Goal: Transaction & Acquisition: Purchase product/service

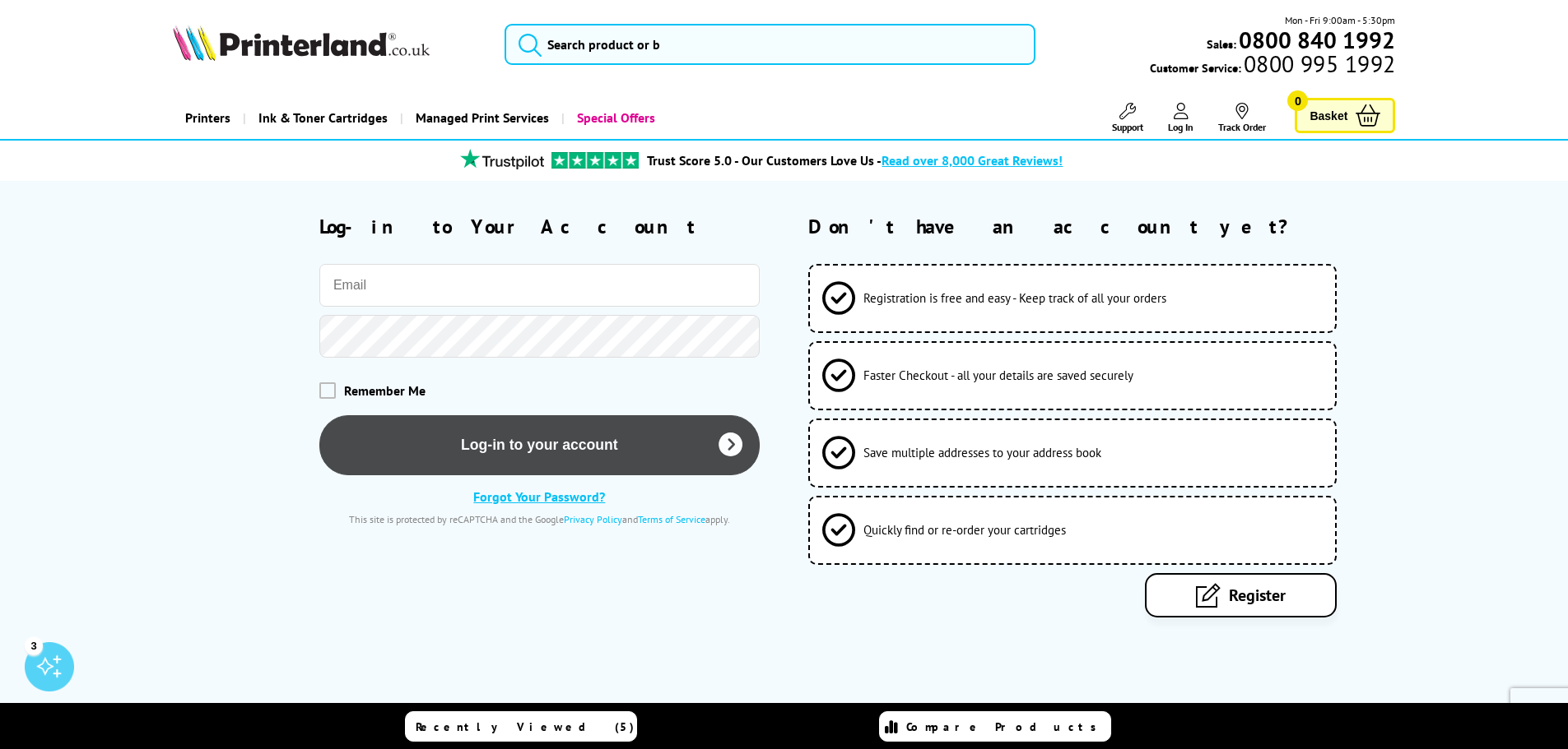
type input "deborah.titley@practicesupplies.co.uk"
click at [546, 450] on button "Log-in to your account" at bounding box center [539, 445] width 440 height 60
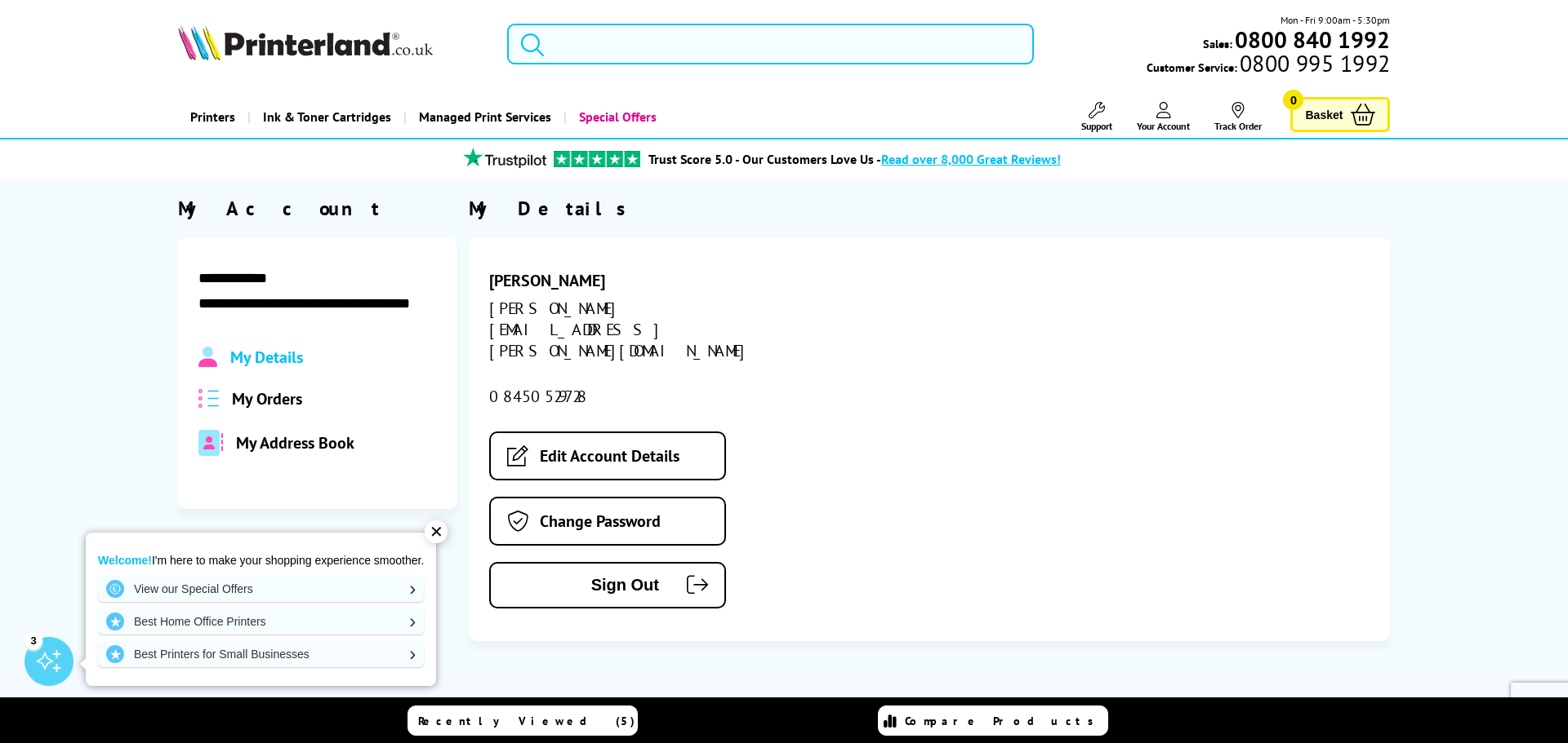
click at [563, 49] on input "search" at bounding box center [771, 43] width 527 height 41
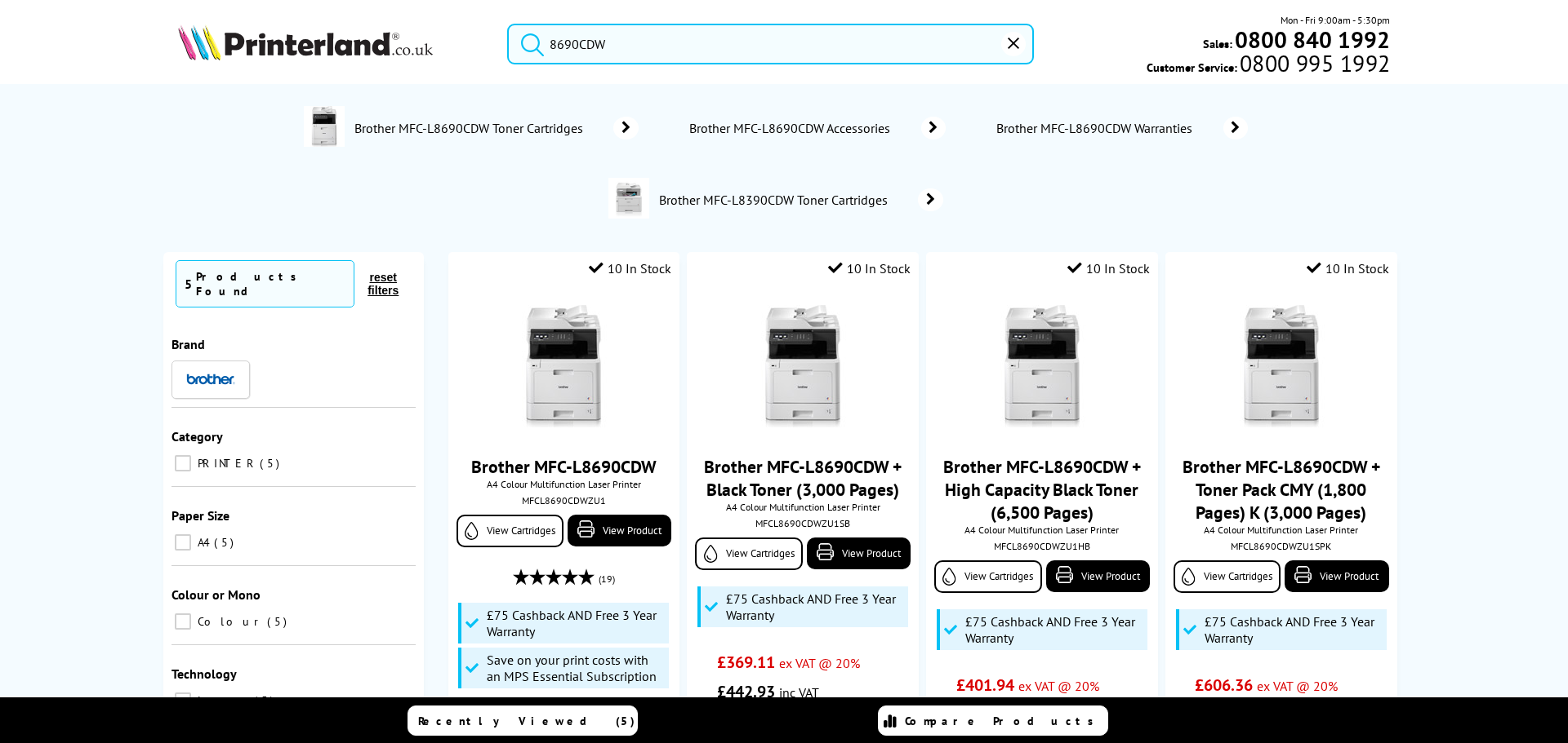
type input "8690CDW"
click at [508, 24] on button "submit" at bounding box center [528, 42] width 41 height 36
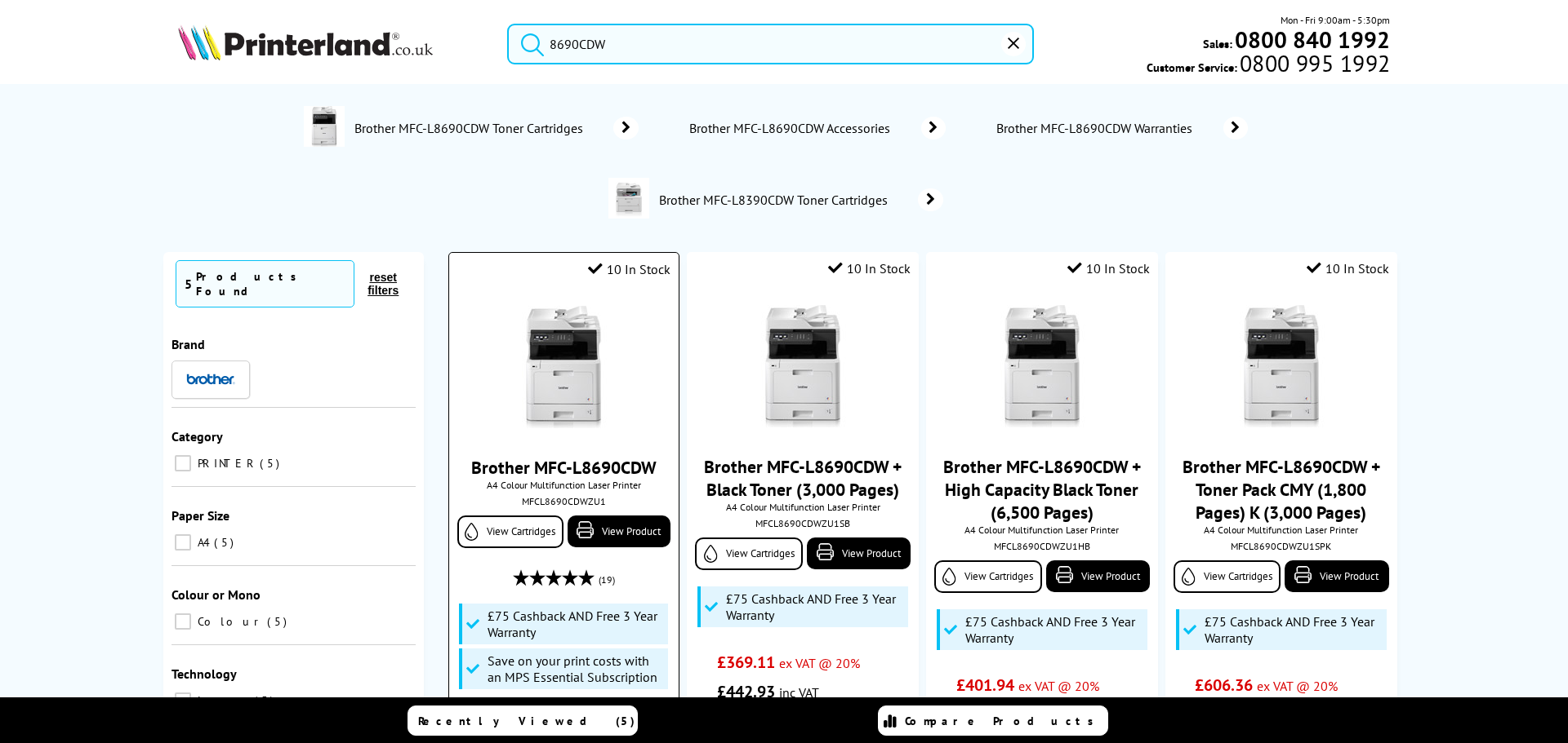
click at [564, 417] on img at bounding box center [564, 367] width 123 height 123
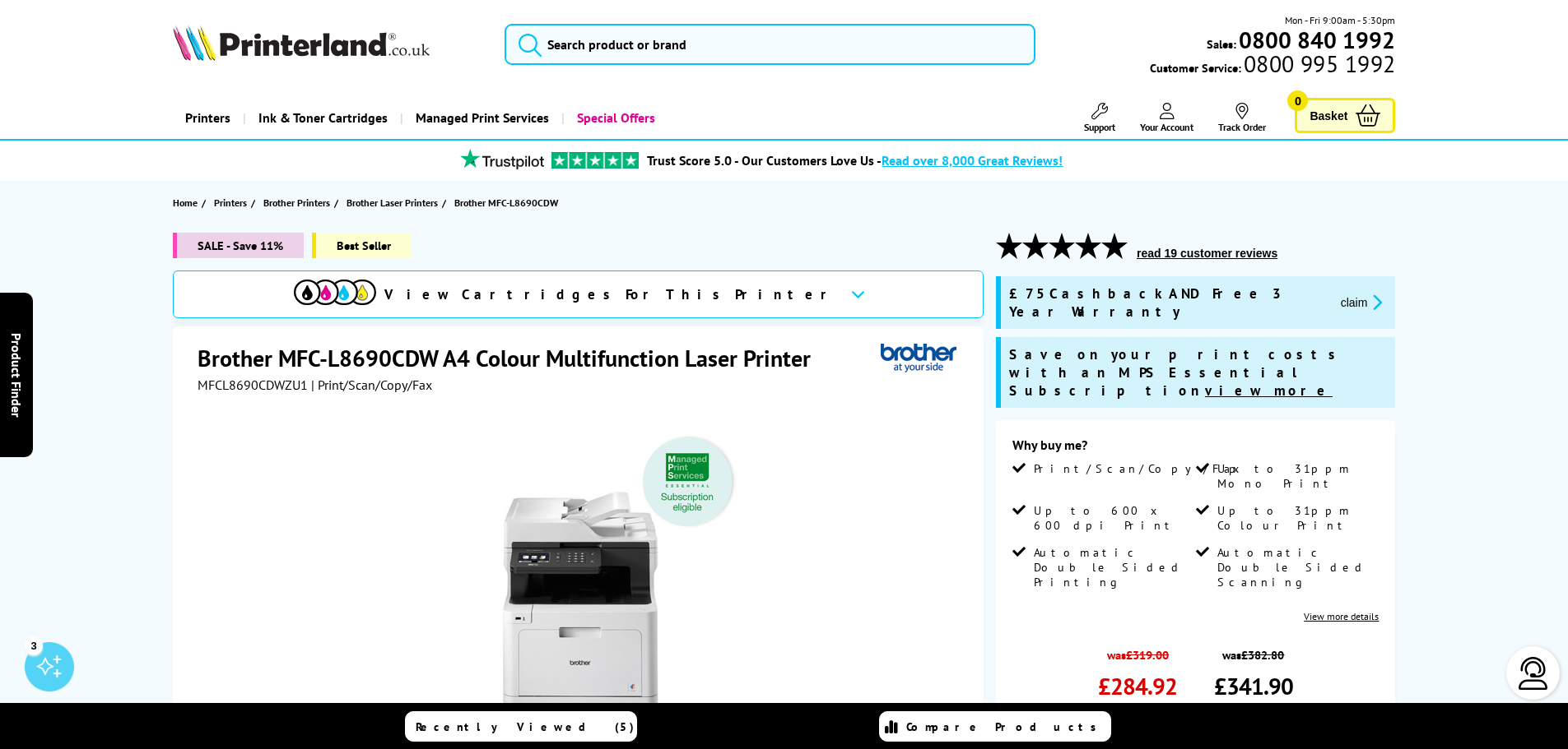
click at [1231, 735] on link "Add to Basket" at bounding box center [1195, 759] width 367 height 48
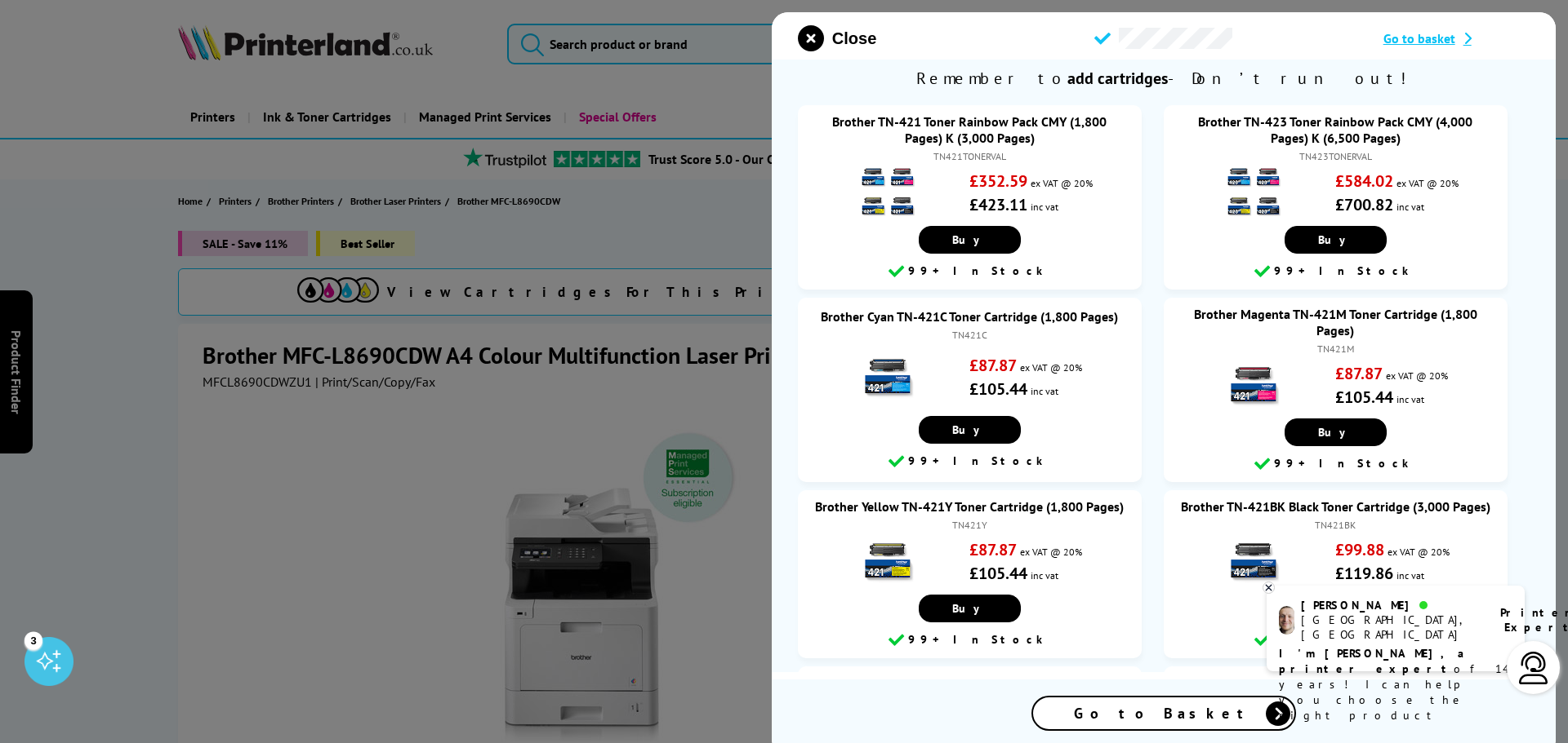
click at [1146, 714] on span "Go to Basket" at bounding box center [1164, 714] width 179 height 19
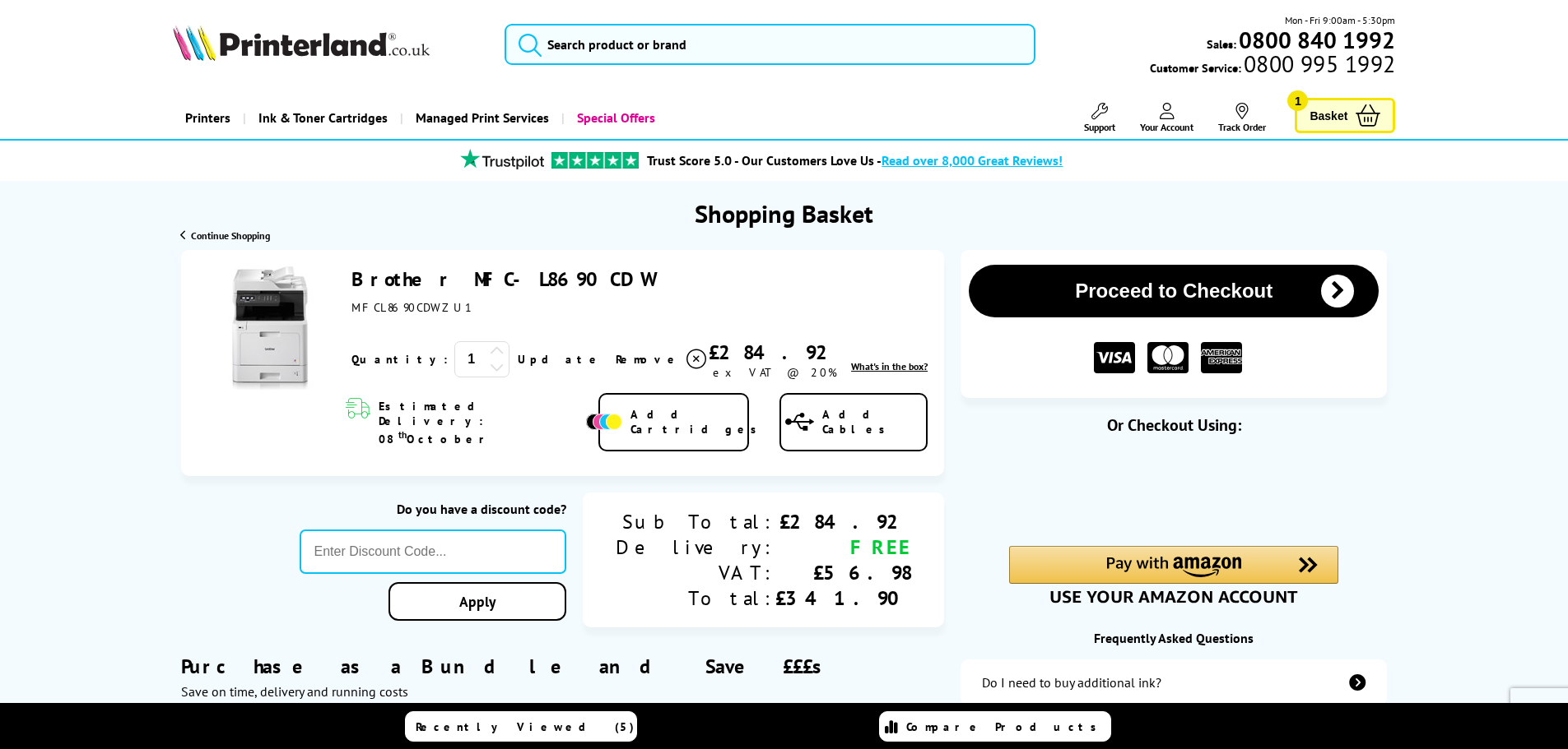
click at [489, 353] on icon at bounding box center [497, 351] width 15 height 15
click at [518, 360] on link "Update" at bounding box center [560, 360] width 85 height 15
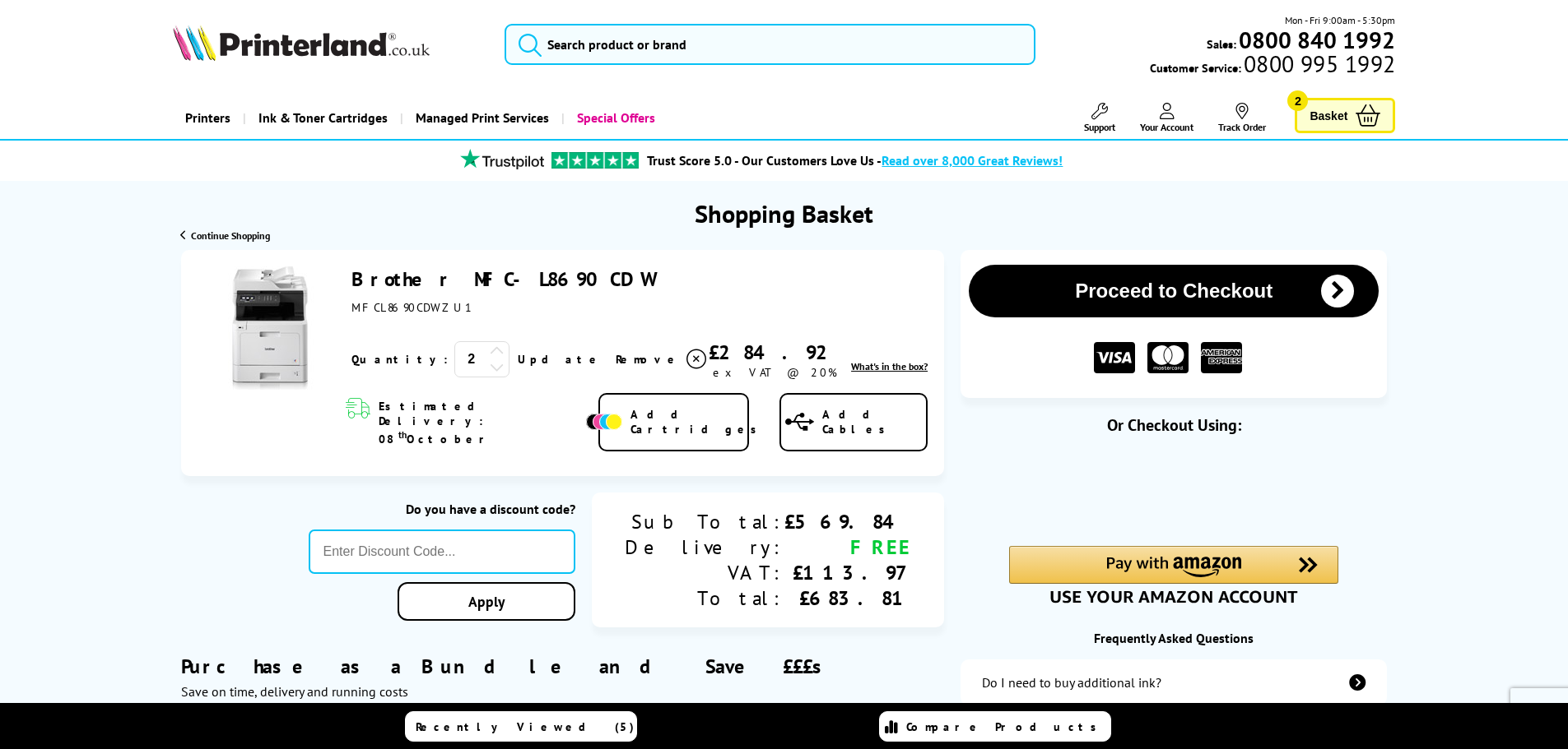
click at [1168, 307] on button "Proceed to Checkout" at bounding box center [1173, 290] width 409 height 52
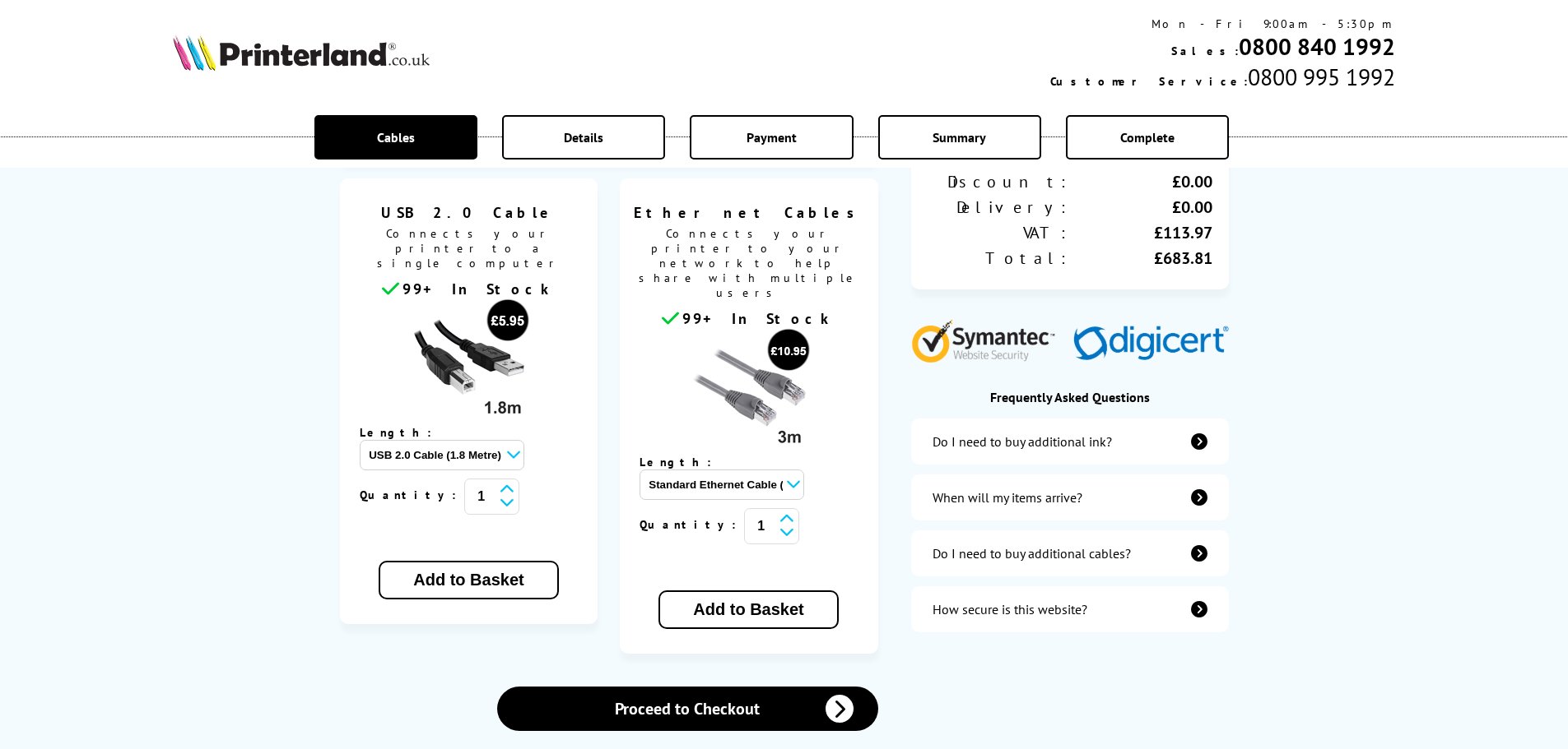
scroll to position [411, 0]
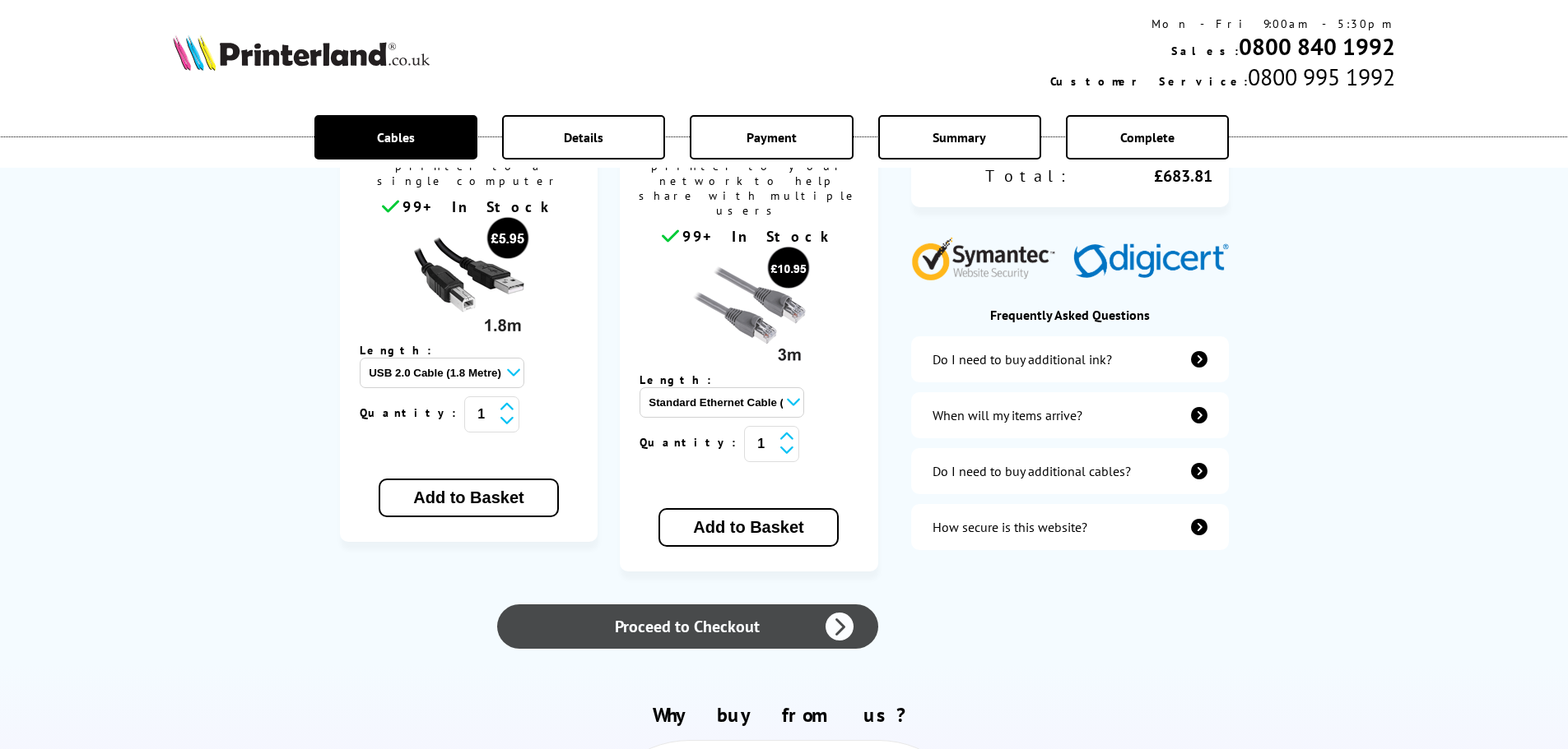
click at [761, 604] on link "Proceed to Checkout" at bounding box center [686, 626] width 380 height 45
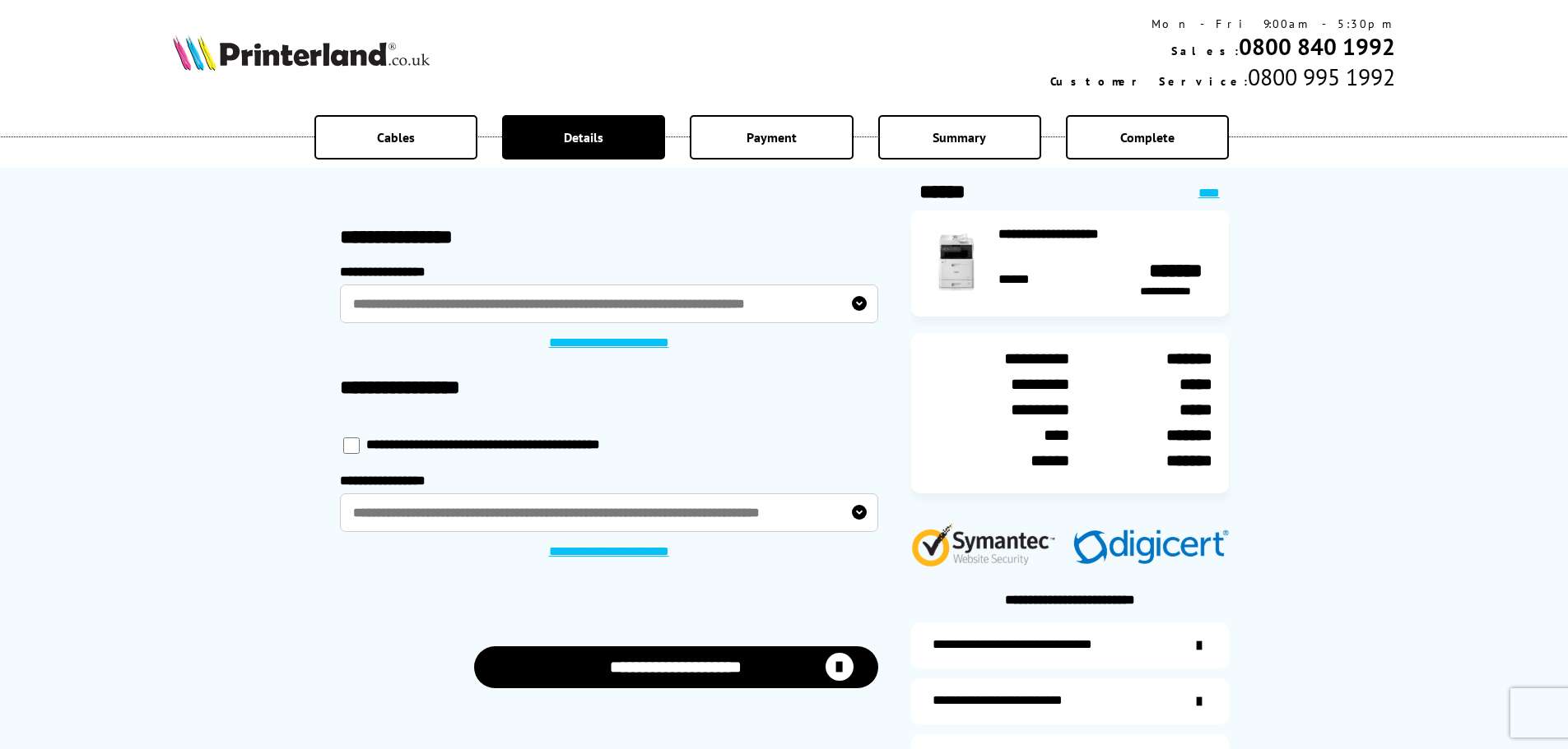
click at [575, 549] on link "**********" at bounding box center [607, 552] width 142 height 16
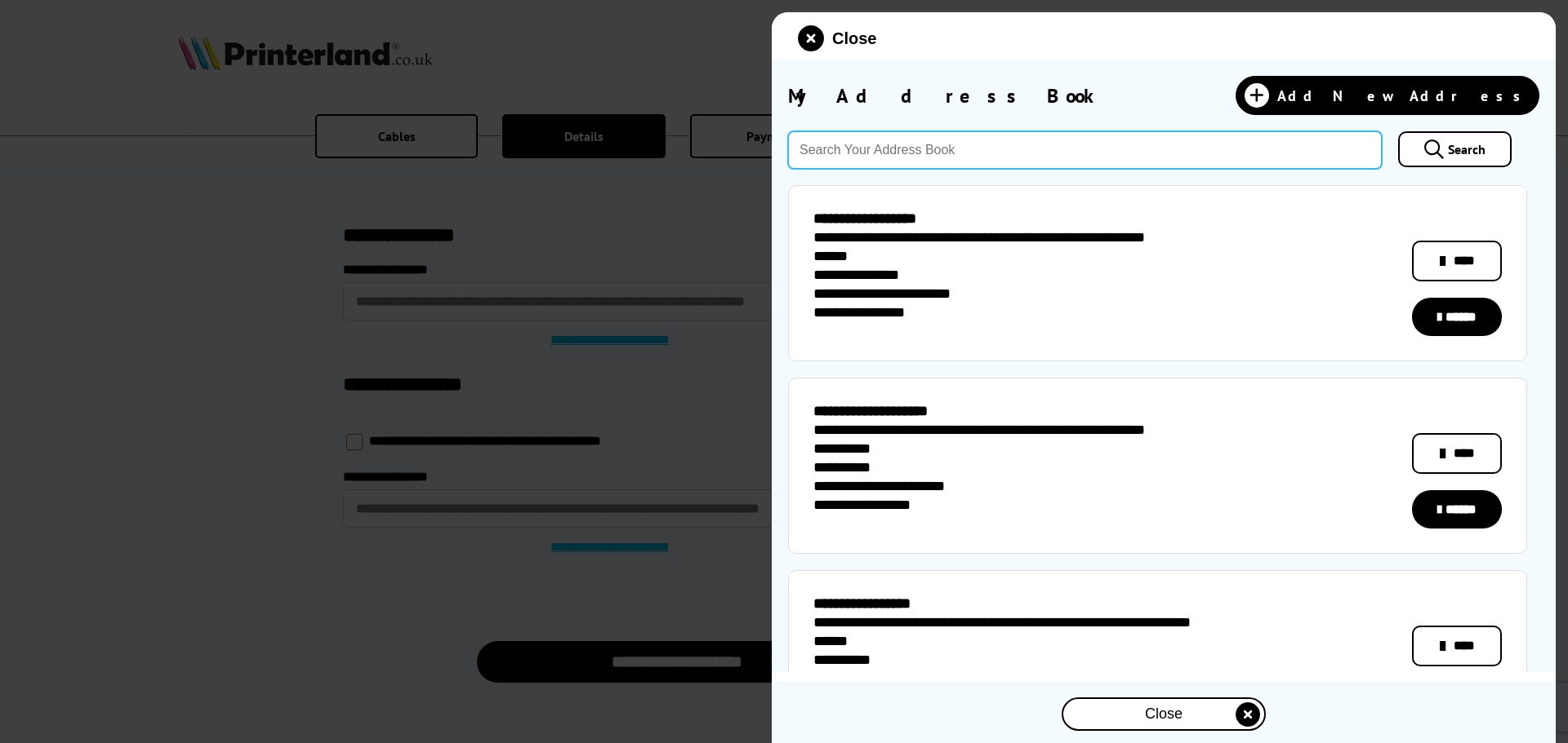
click at [860, 154] on input "text" at bounding box center [1084, 150] width 593 height 38
type input "S10 4NQ"
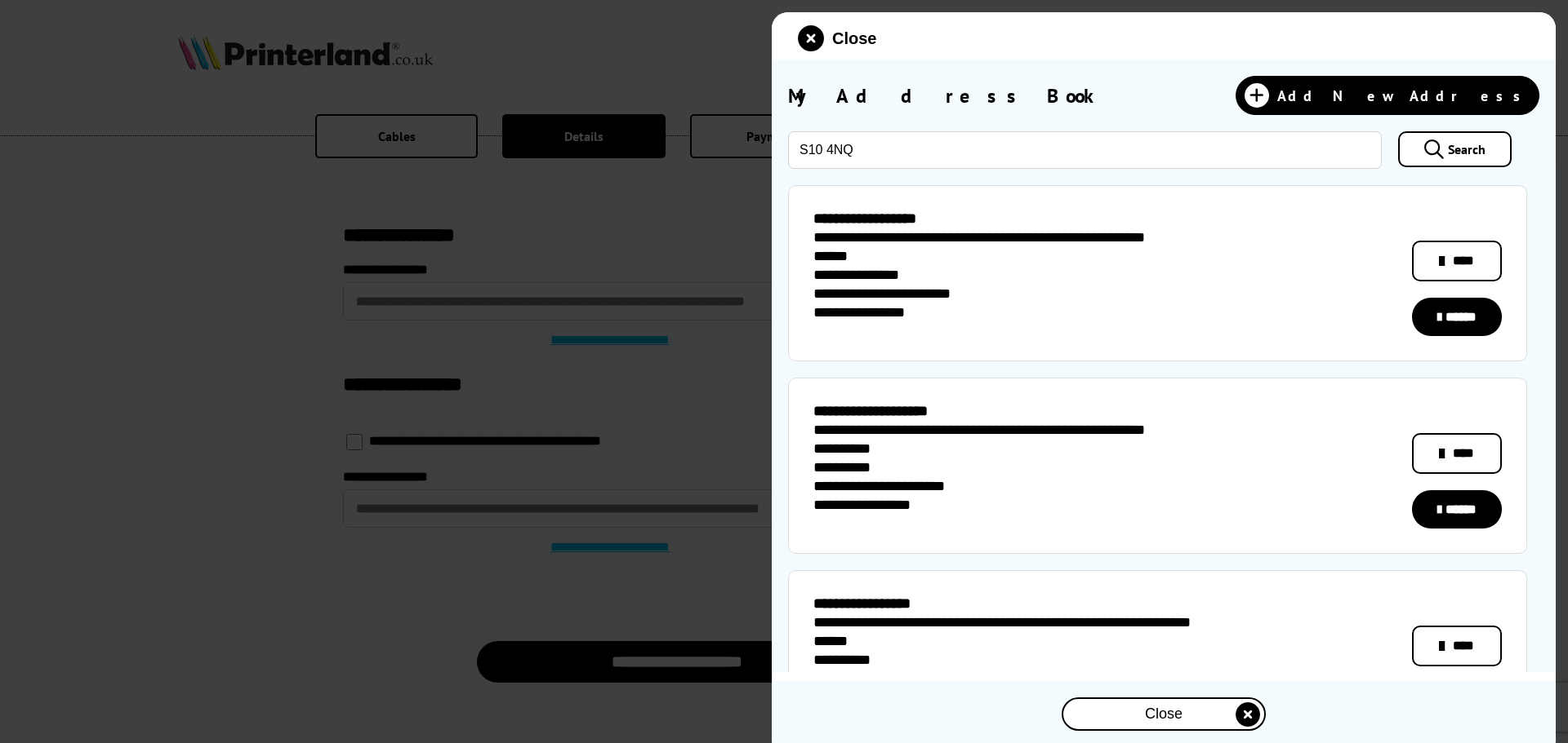
click at [1448, 147] on span "Search" at bounding box center [1467, 149] width 38 height 16
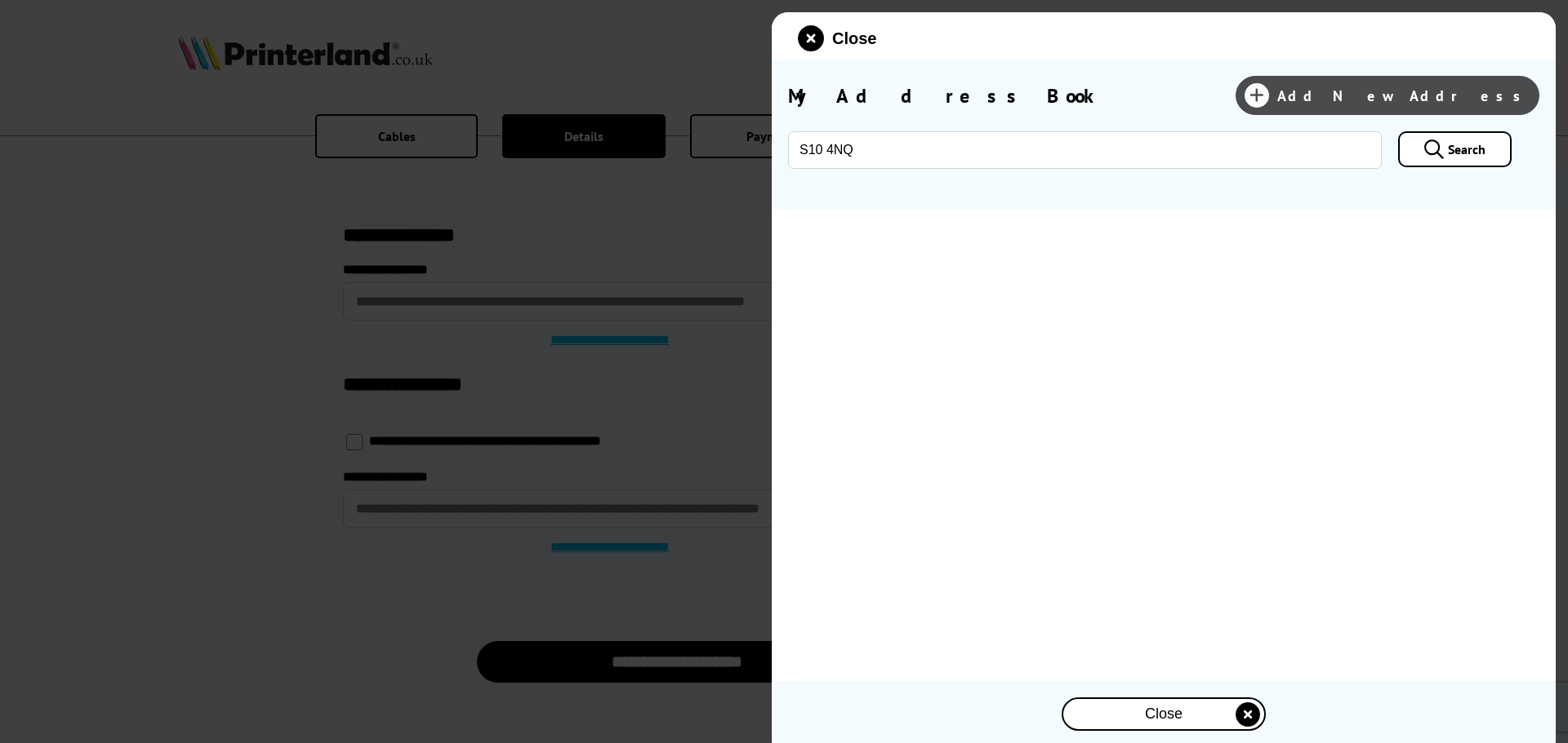
click at [1452, 94] on span "Add New Address" at bounding box center [1404, 96] width 253 height 19
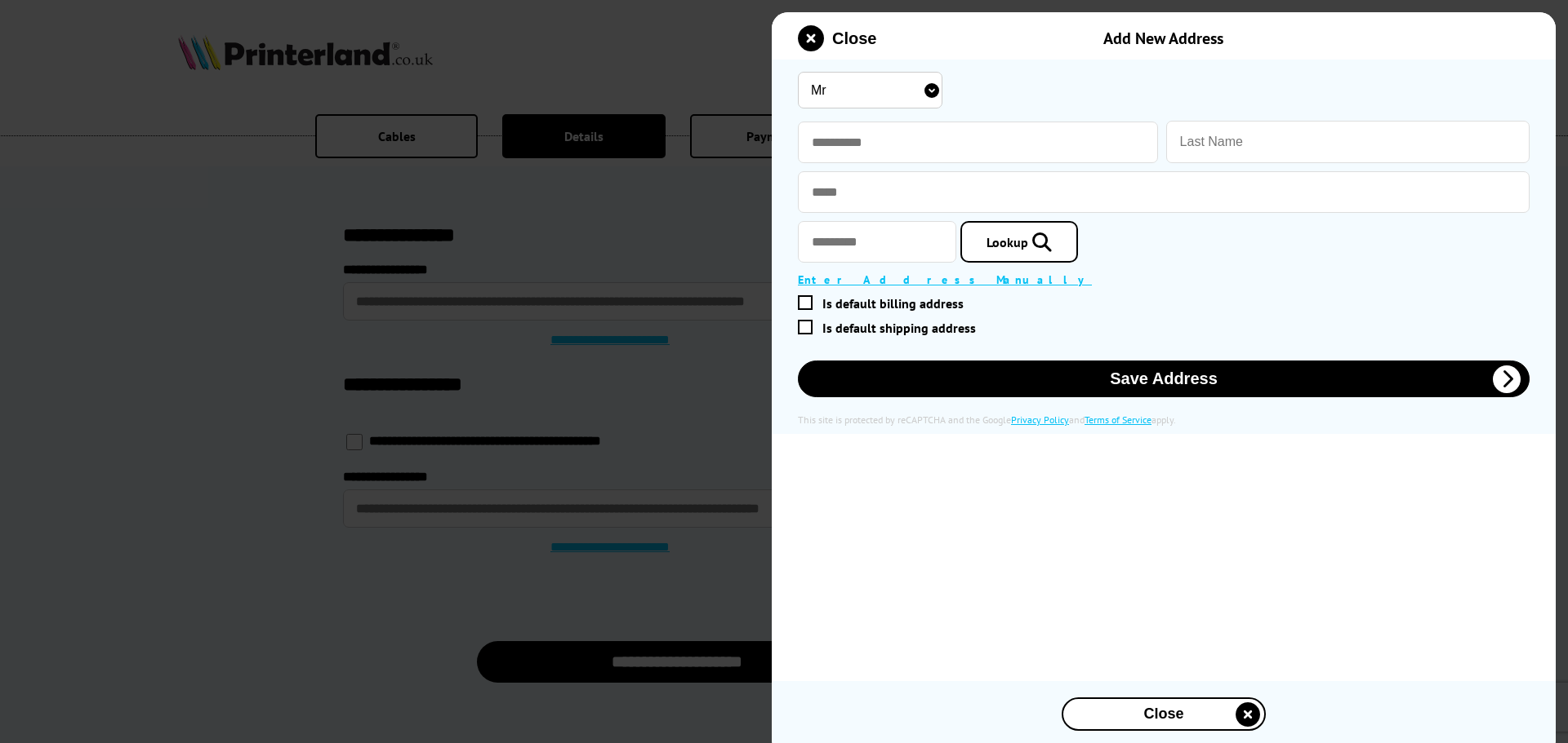
click at [872, 87] on select "Mr Miss Mrs Ms" at bounding box center [870, 90] width 145 height 37
click at [1075, 101] on div "Mr Miss Mrs Ms" at bounding box center [1164, 91] width 732 height 45
click at [894, 147] on input "text" at bounding box center [978, 143] width 360 height 42
type input "***"
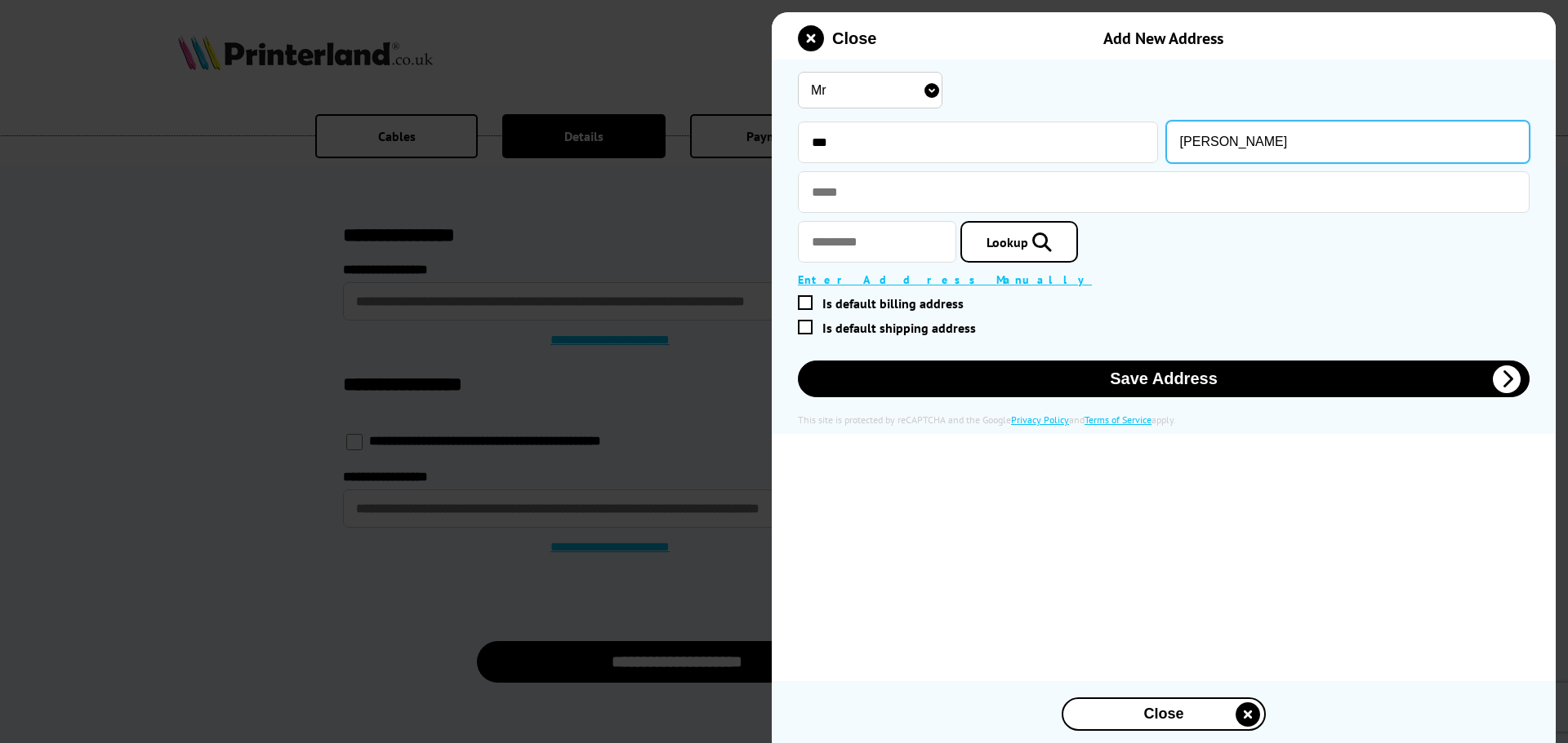
type input "Sandhu"
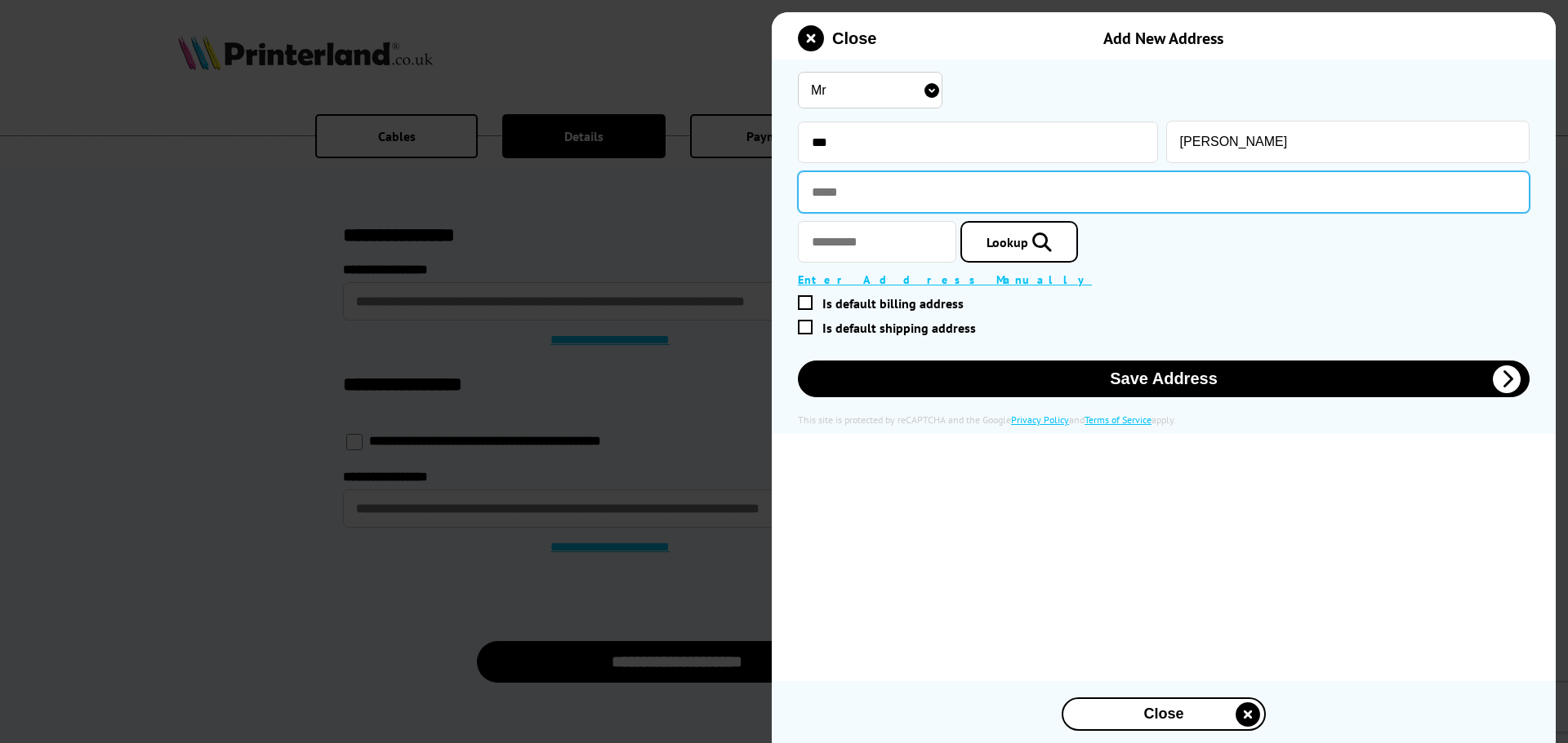
paste input "**********"
type input "**********"
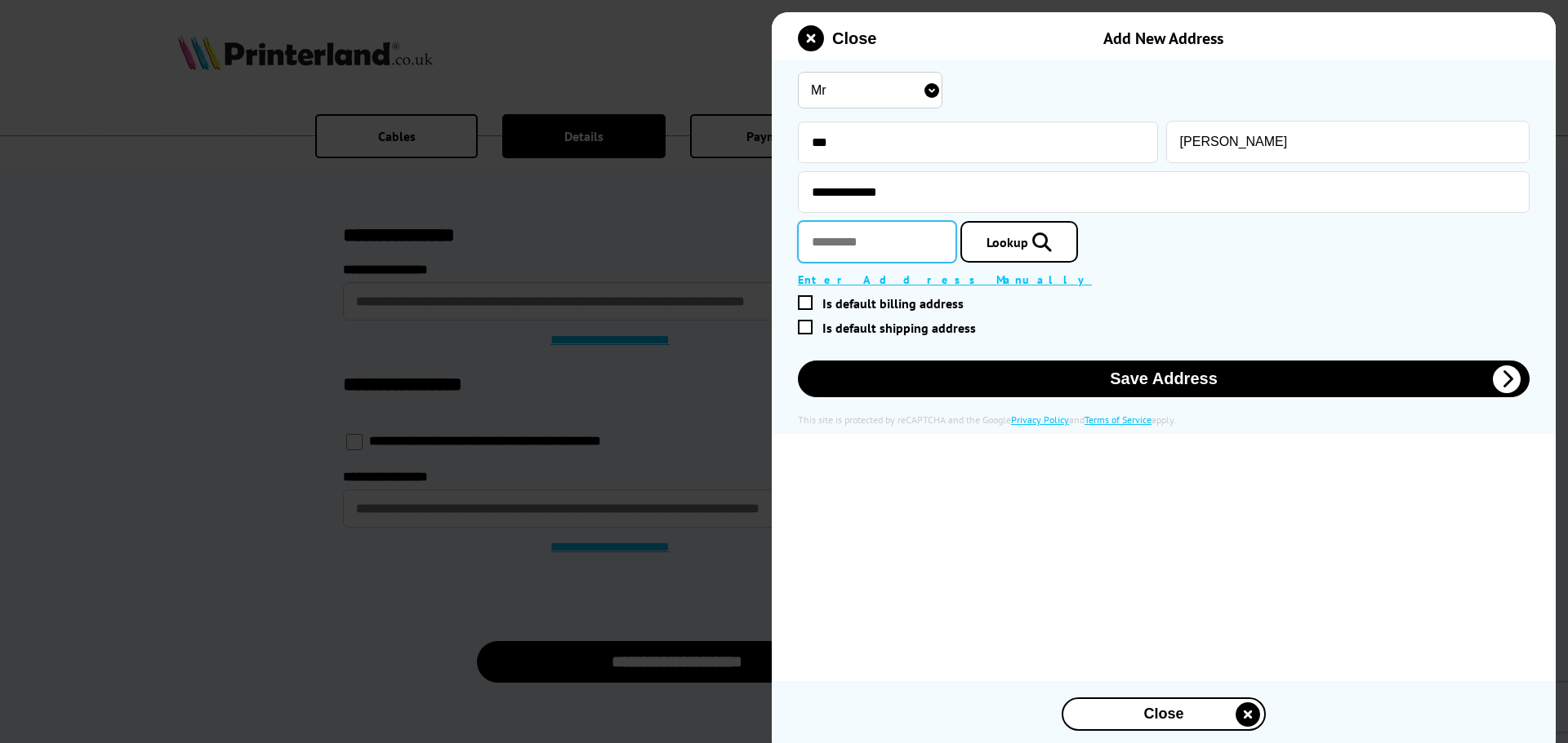
click at [861, 232] on input "text" at bounding box center [878, 242] width 159 height 42
type input "*******"
click at [1049, 254] on link "Lookup" at bounding box center [1019, 242] width 117 height 42
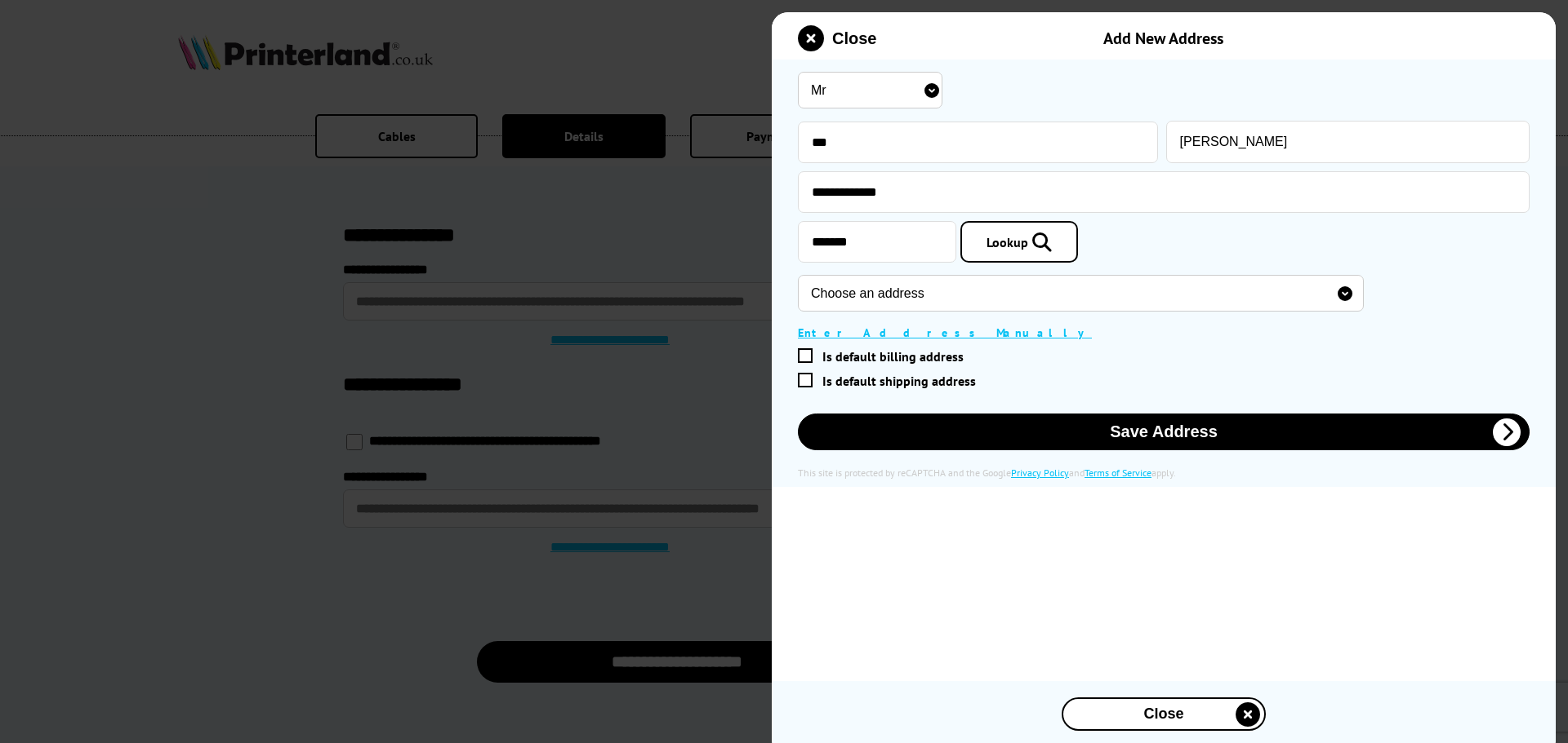
click at [896, 296] on select "Choose an address 8Power Ltd, The Hive, Kings Hedges Road, Cambridge, CB4 2HY A…" at bounding box center [1081, 293] width 566 height 37
drag, startPoint x: 869, startPoint y: 244, endPoint x: 775, endPoint y: 238, distance: 94.2
click at [775, 238] on div "Please correct the following errors with your submission: Mr Miss Mrs Ms" at bounding box center [1164, 273] width 784 height 428
type input "*******"
click at [1028, 250] on span "Lookup" at bounding box center [1007, 242] width 42 height 16
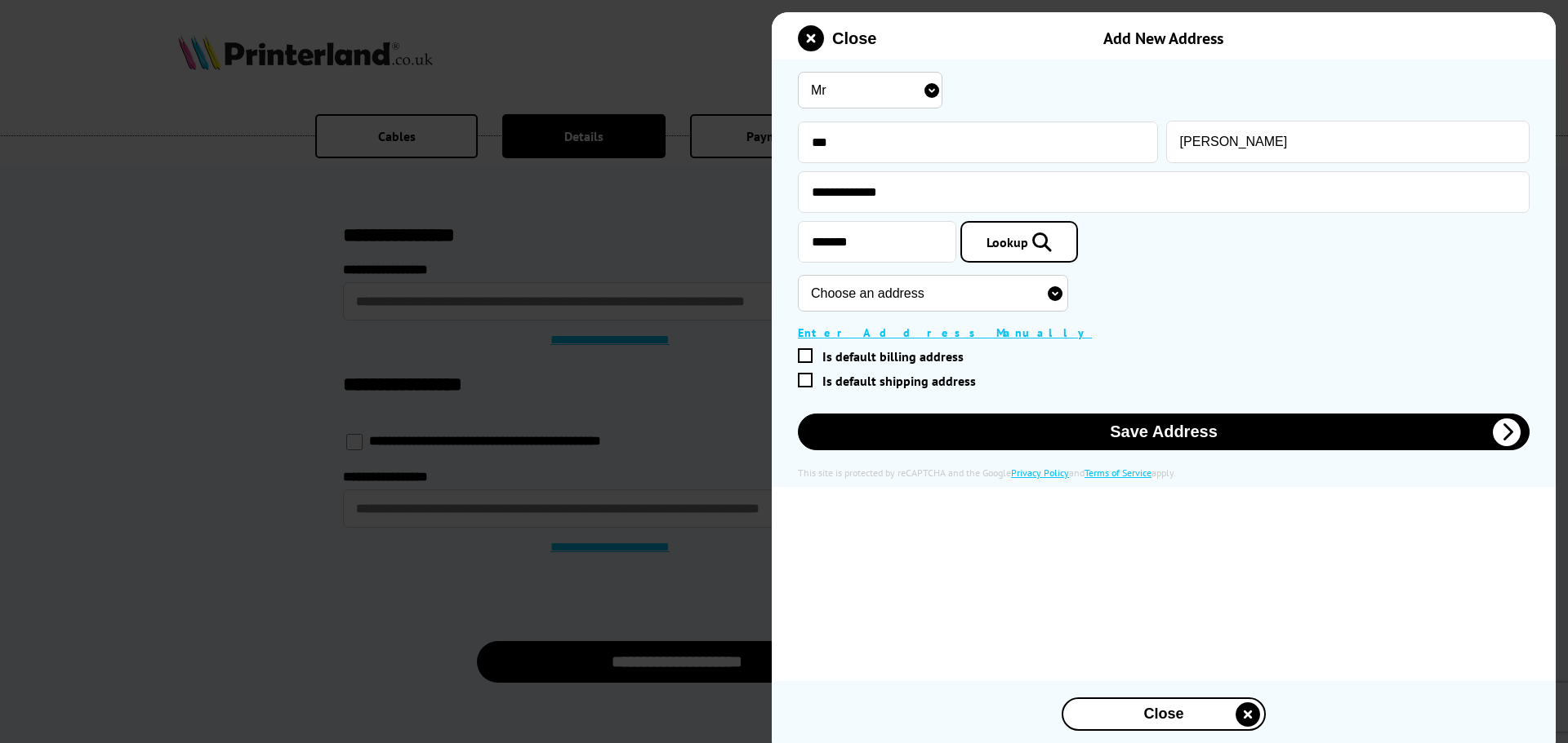
click at [973, 298] on select "Choose an address 1 Balmoral Glen, Sheffield, S10 4NQ 2 Balmoral Glen, Sheffiel…" at bounding box center [933, 293] width 270 height 37
select select "GB|RM|B|20647434"
click at [798, 277] on select "Choose an address 1 Balmoral Glen, Sheffield, S10 4NQ 2 Balmoral Glen, Sheffiel…" at bounding box center [933, 293] width 270 height 37
type input "9 Balmoral Glen"
type input "Sheffield"
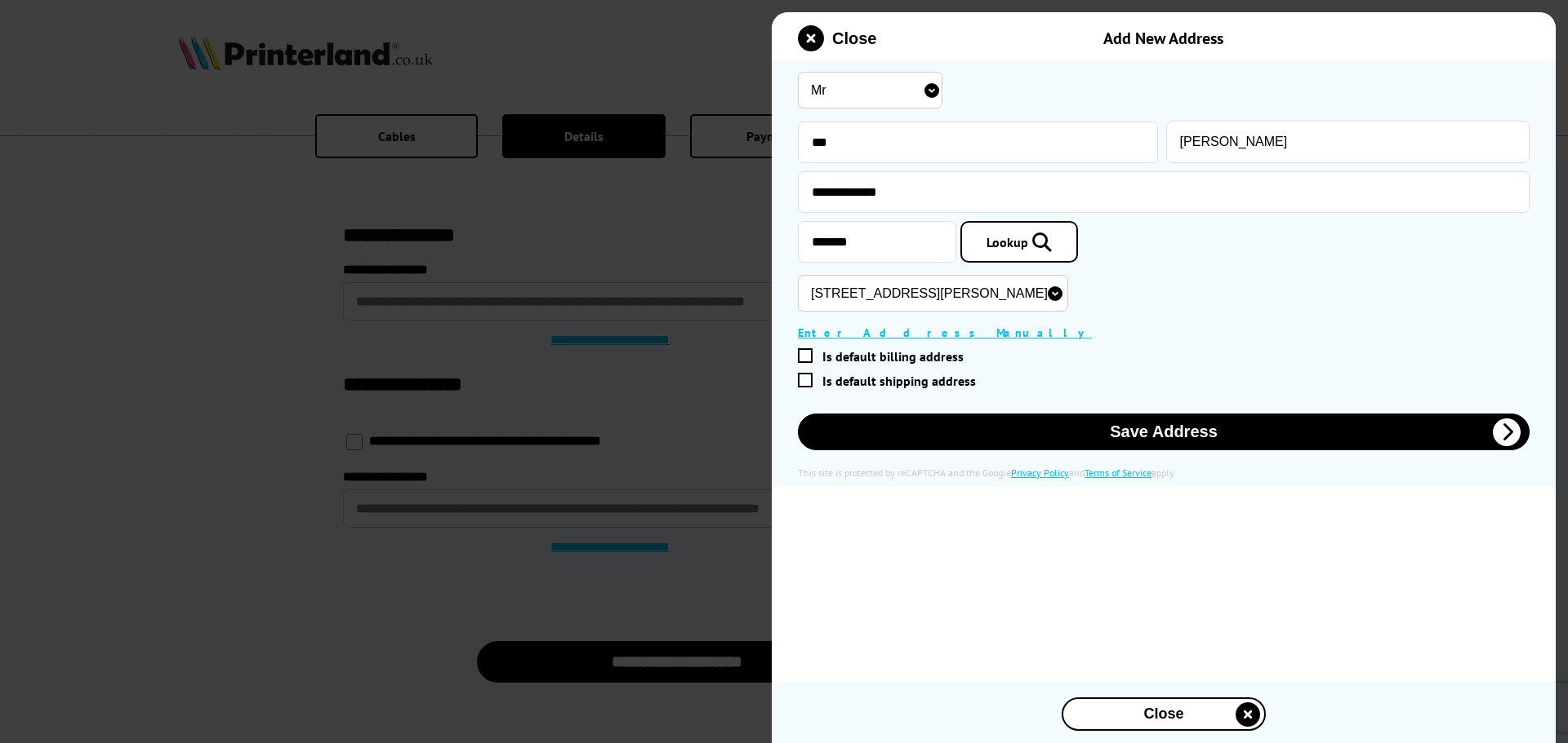
type input "South Yorkshire"
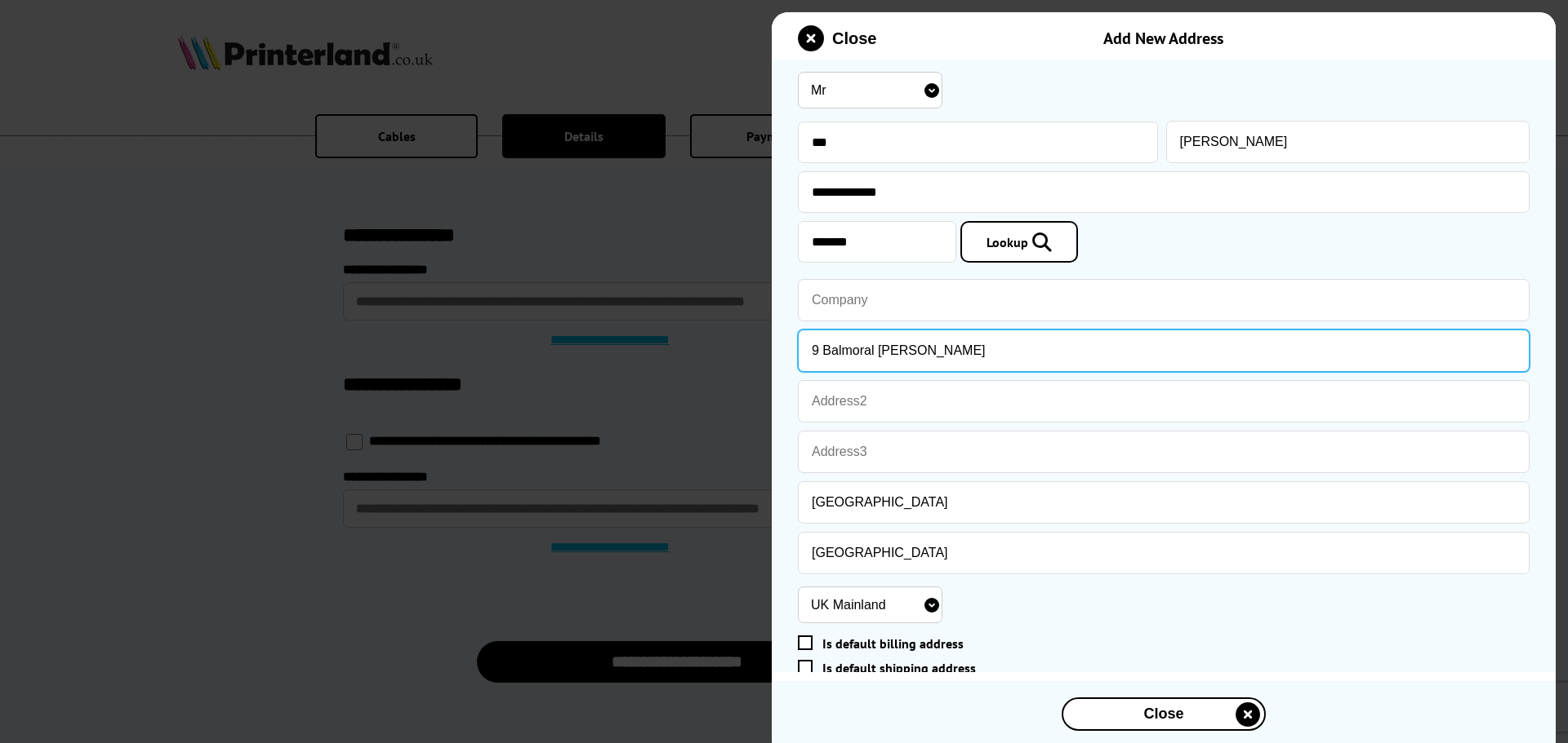
drag, startPoint x: 909, startPoint y: 353, endPoint x: 809, endPoint y: 358, distance: 100.1
click at [809, 358] on input "9 Balmoral Glen" at bounding box center [1164, 350] width 732 height 42
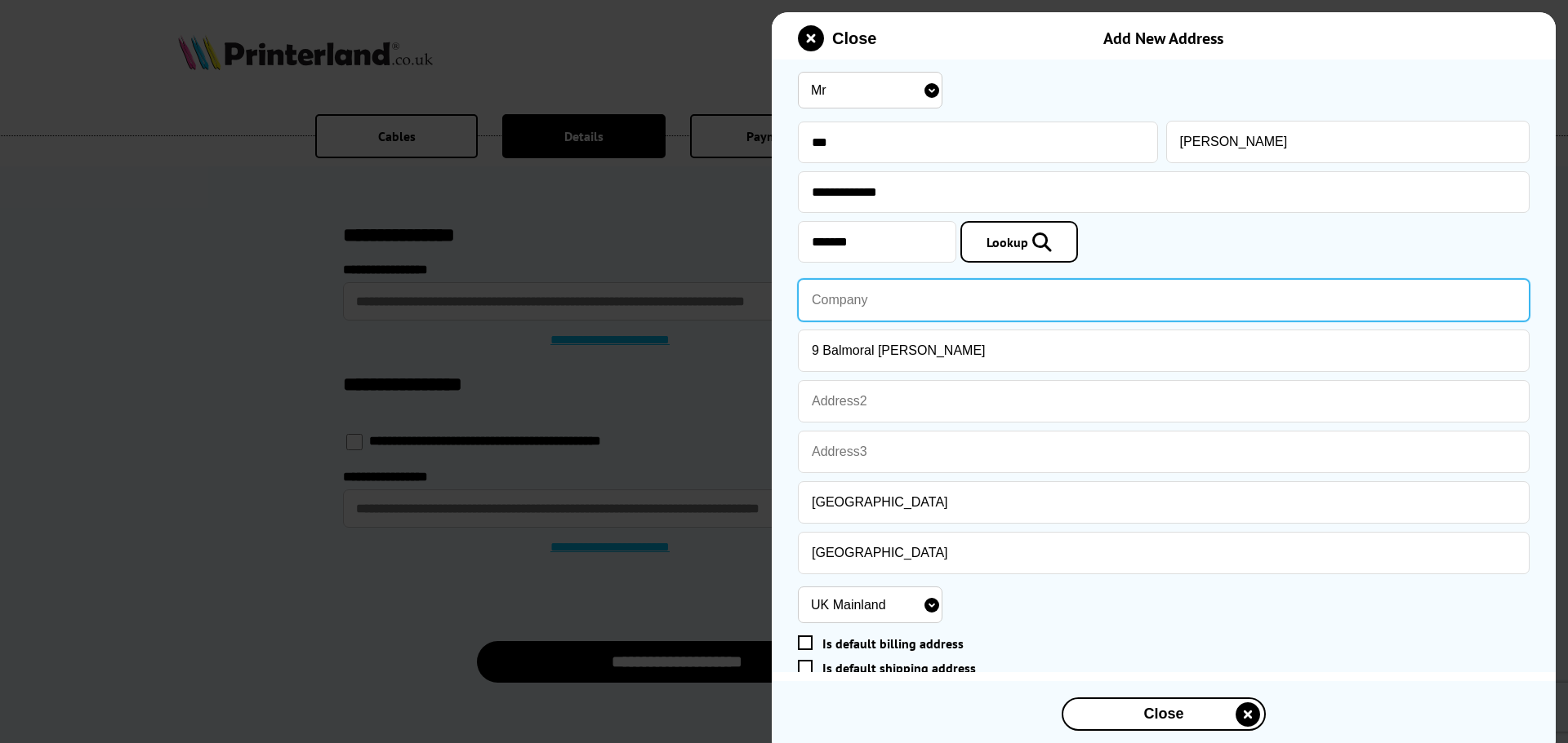
click at [820, 288] on input "text" at bounding box center [1164, 300] width 732 height 42
paste input "9 Balmoral Glen"
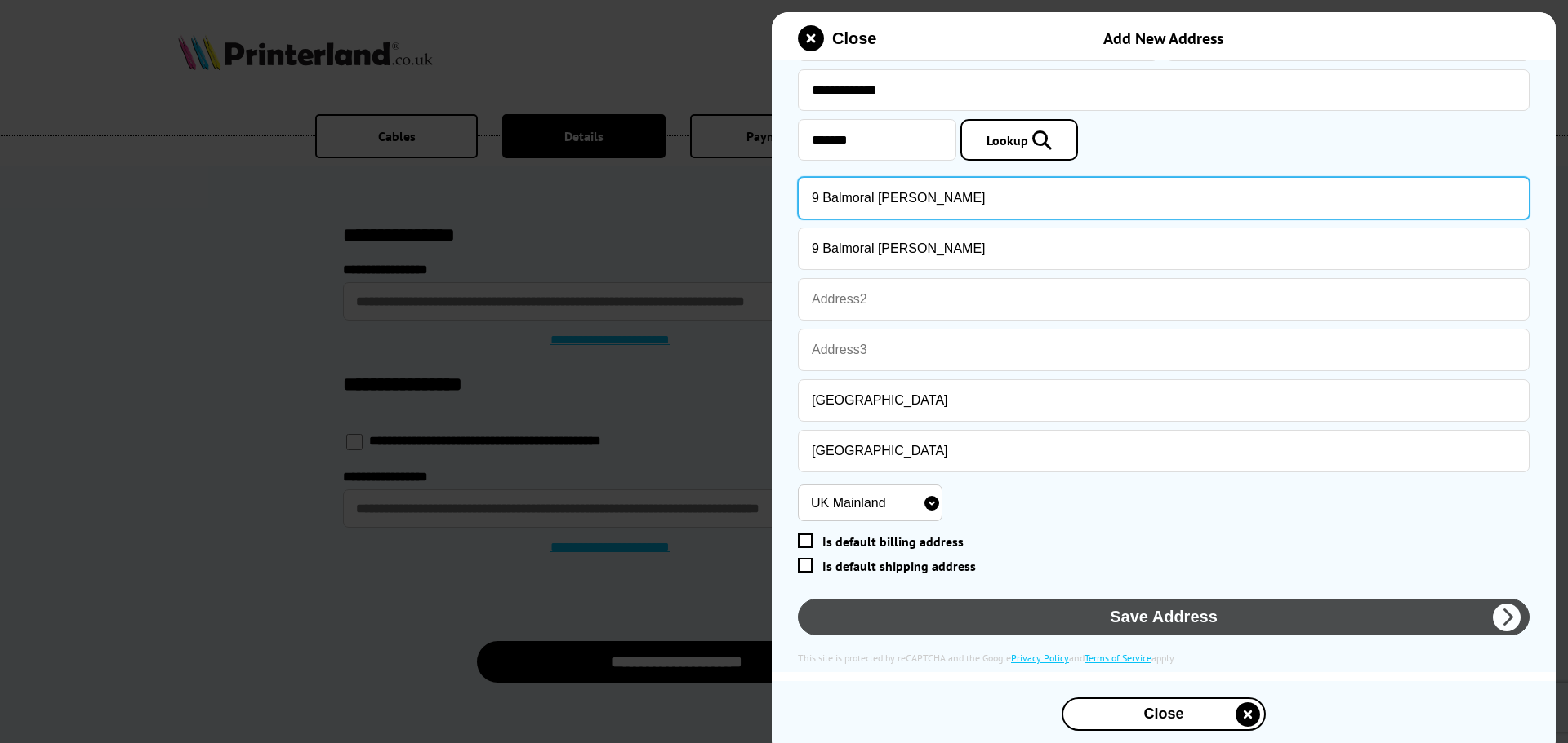
type input "9 Balmoral Glen"
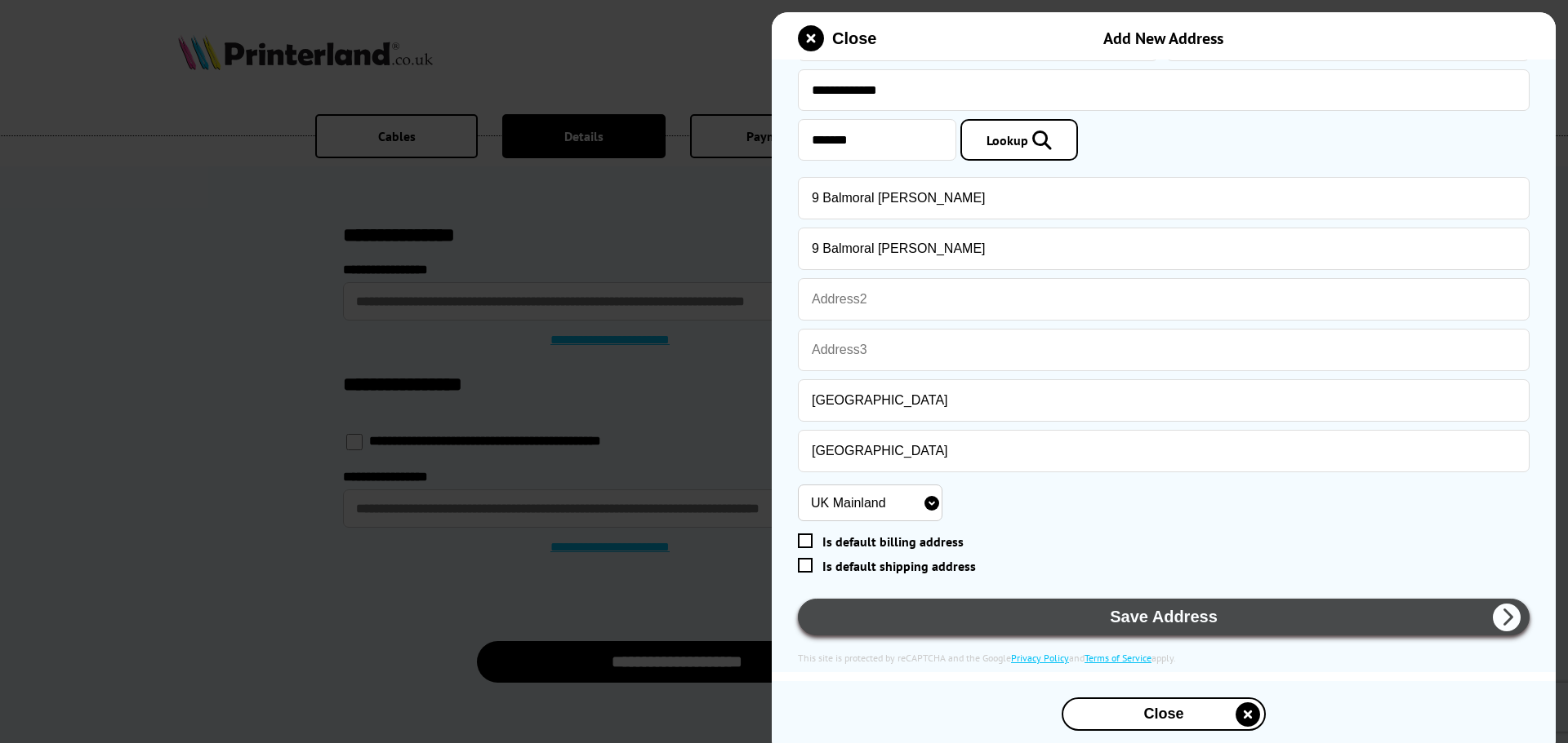
click at [1148, 605] on button "Save Address" at bounding box center [1164, 616] width 732 height 37
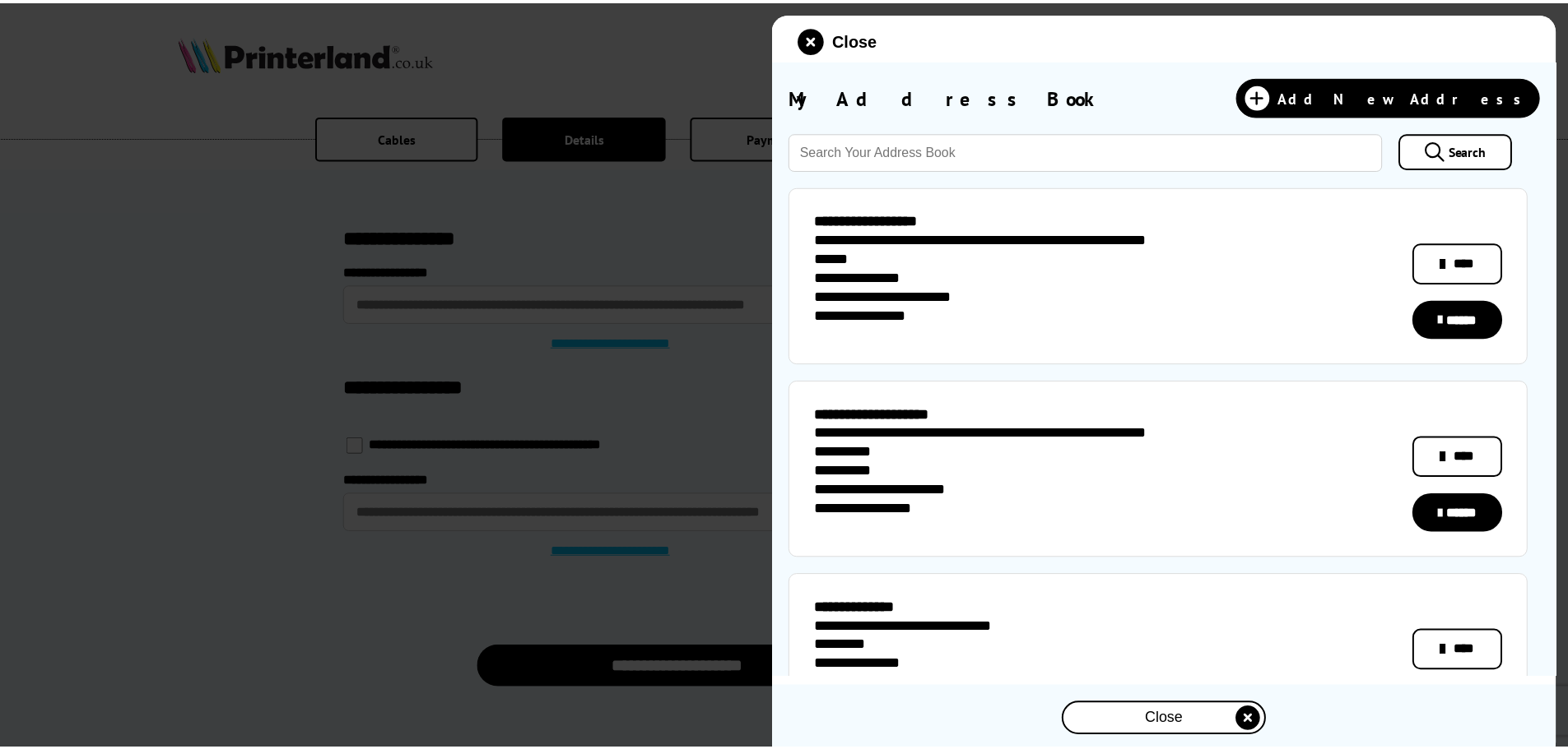
scroll to position [246, 0]
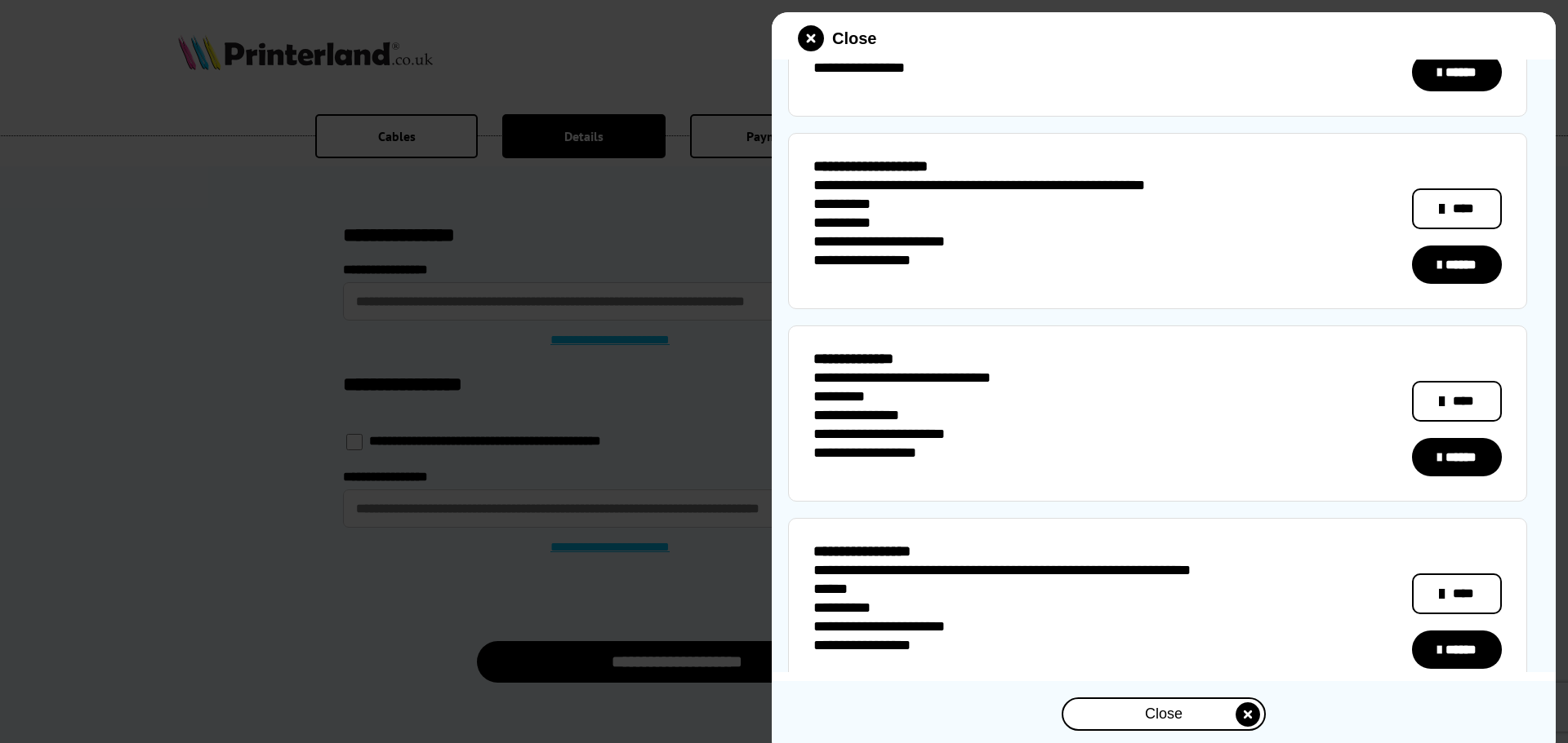
click at [1451, 459] on link "******" at bounding box center [1457, 457] width 90 height 39
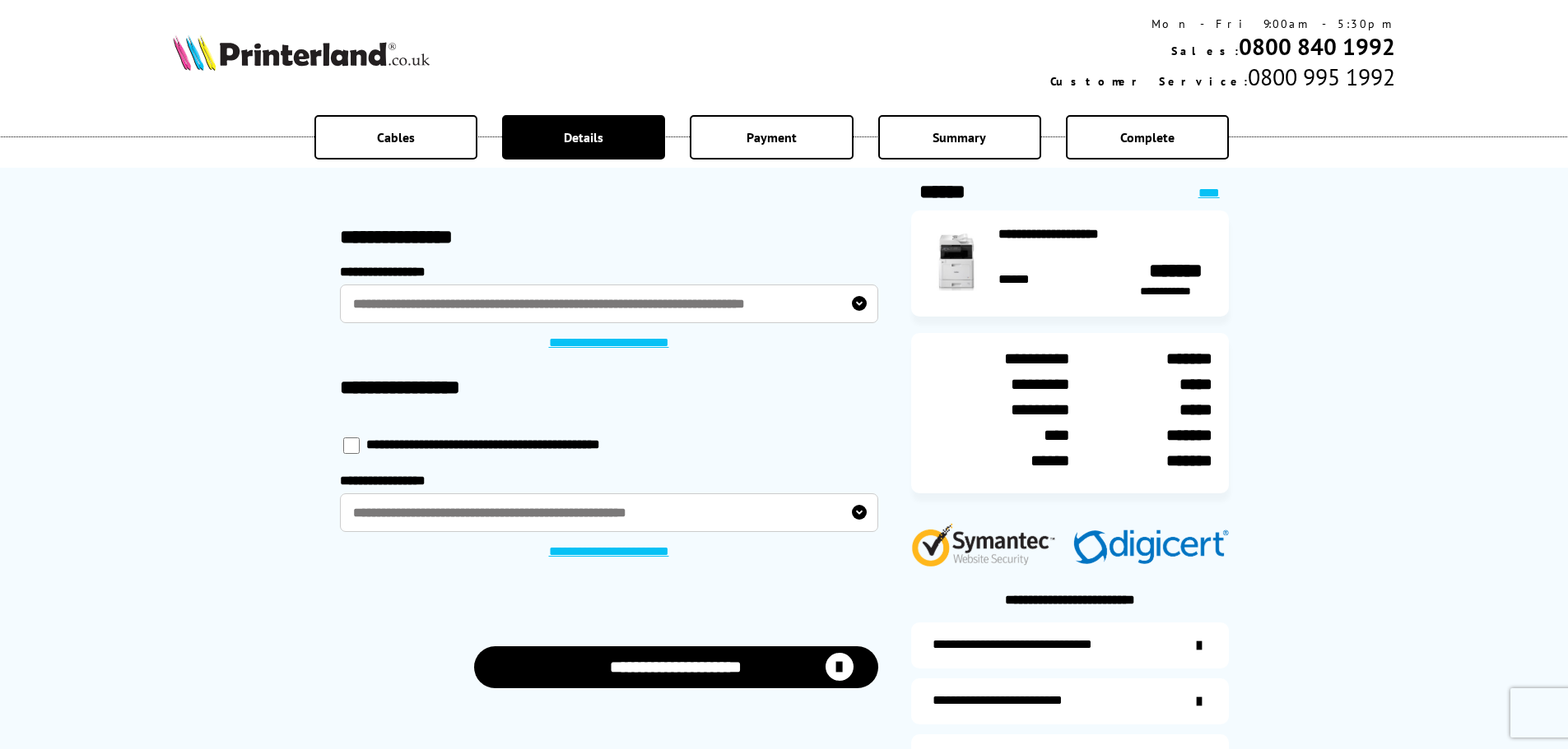
click at [676, 673] on button "**********" at bounding box center [676, 667] width 404 height 42
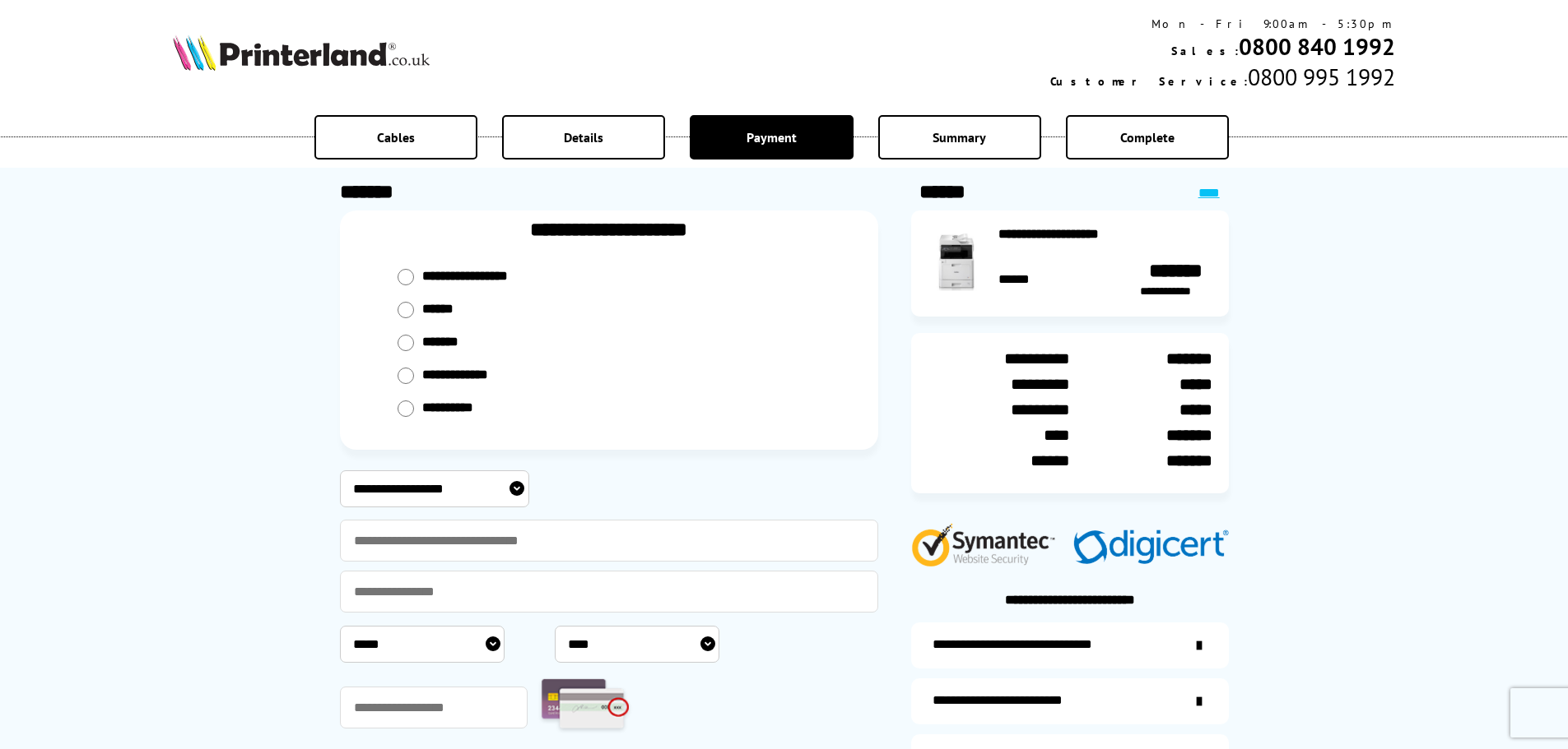
click at [407, 345] on input "radio" at bounding box center [406, 343] width 16 height 16
radio input "****"
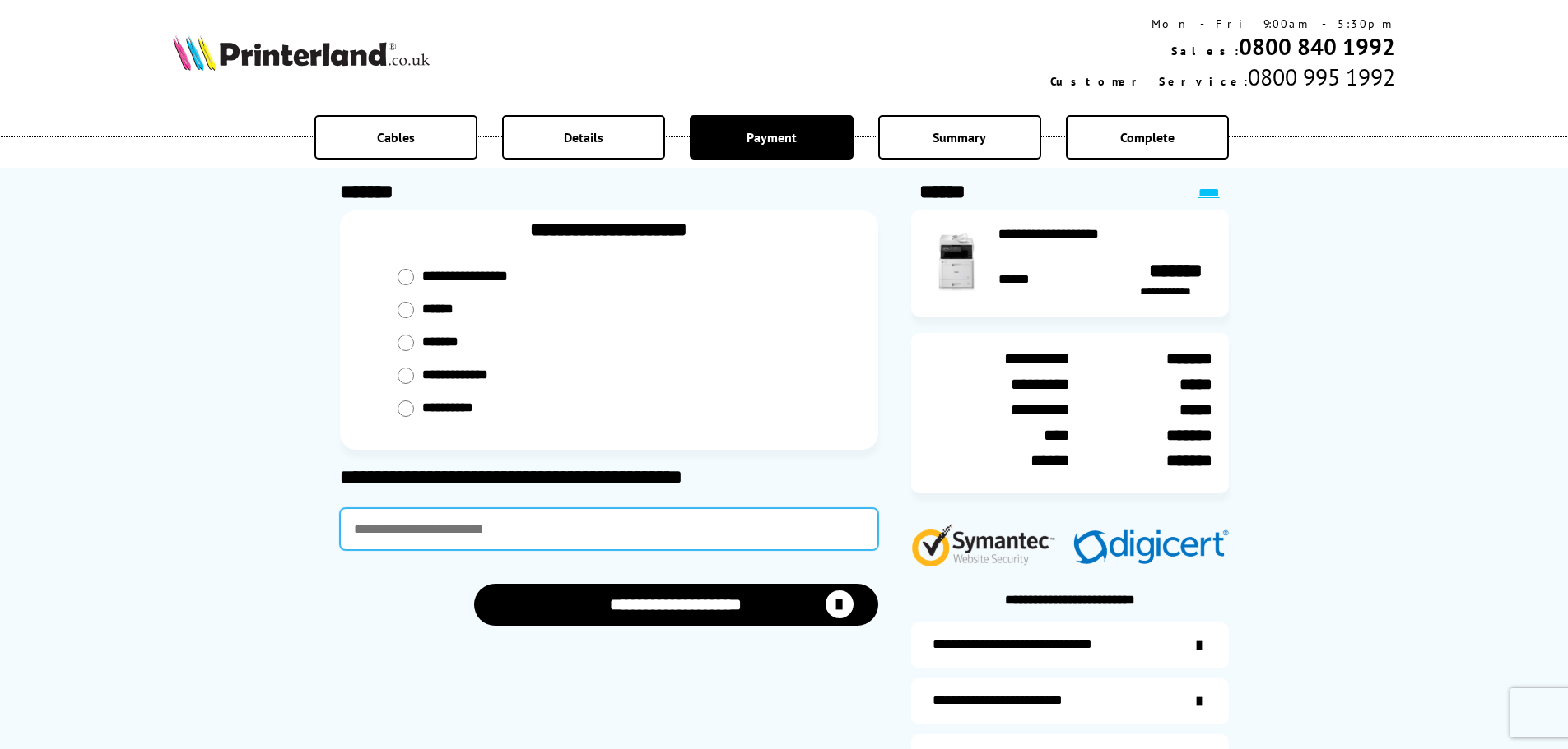
click at [377, 529] on input "text" at bounding box center [608, 529] width 538 height 42
type input "******"
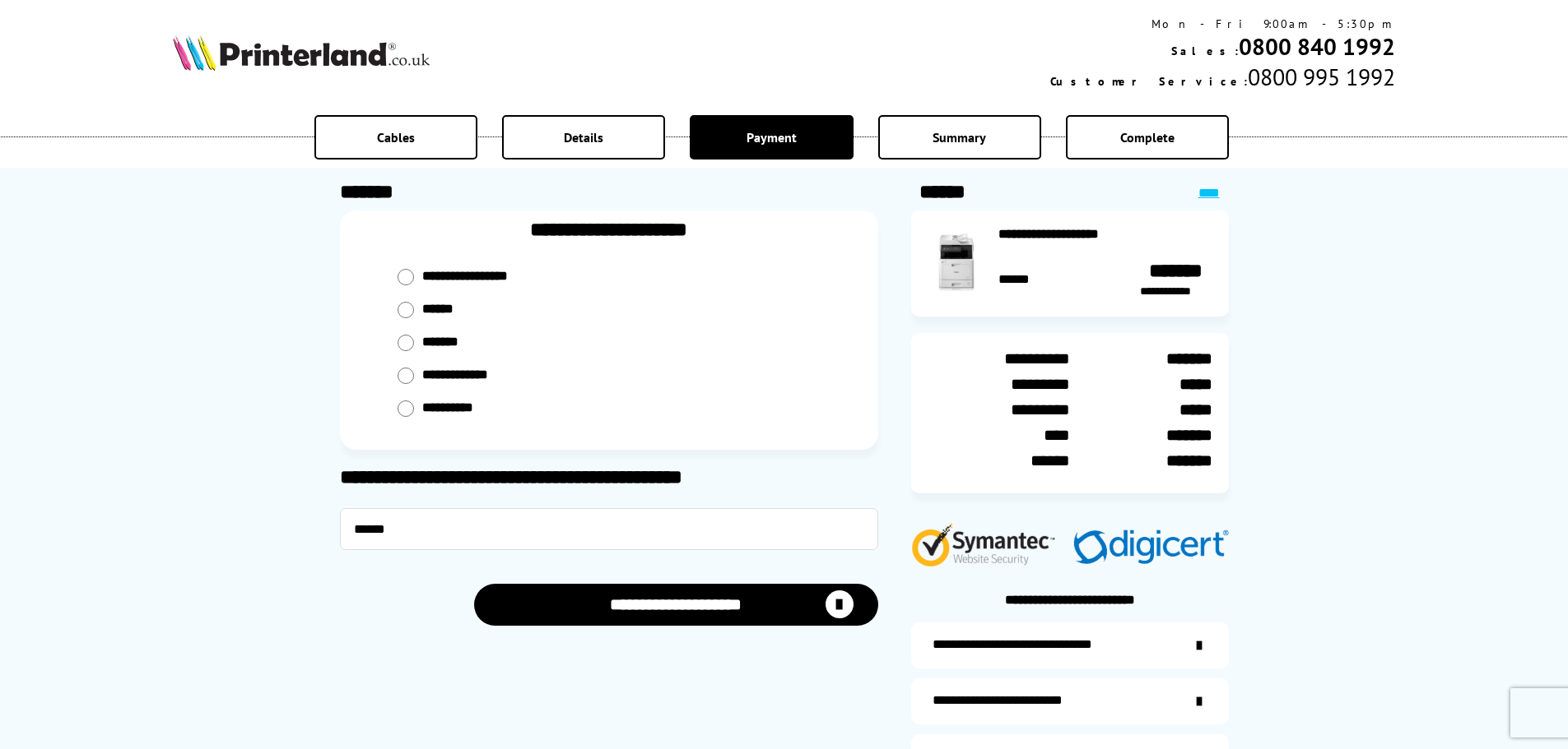
click at [695, 615] on button "**********" at bounding box center [676, 605] width 404 height 42
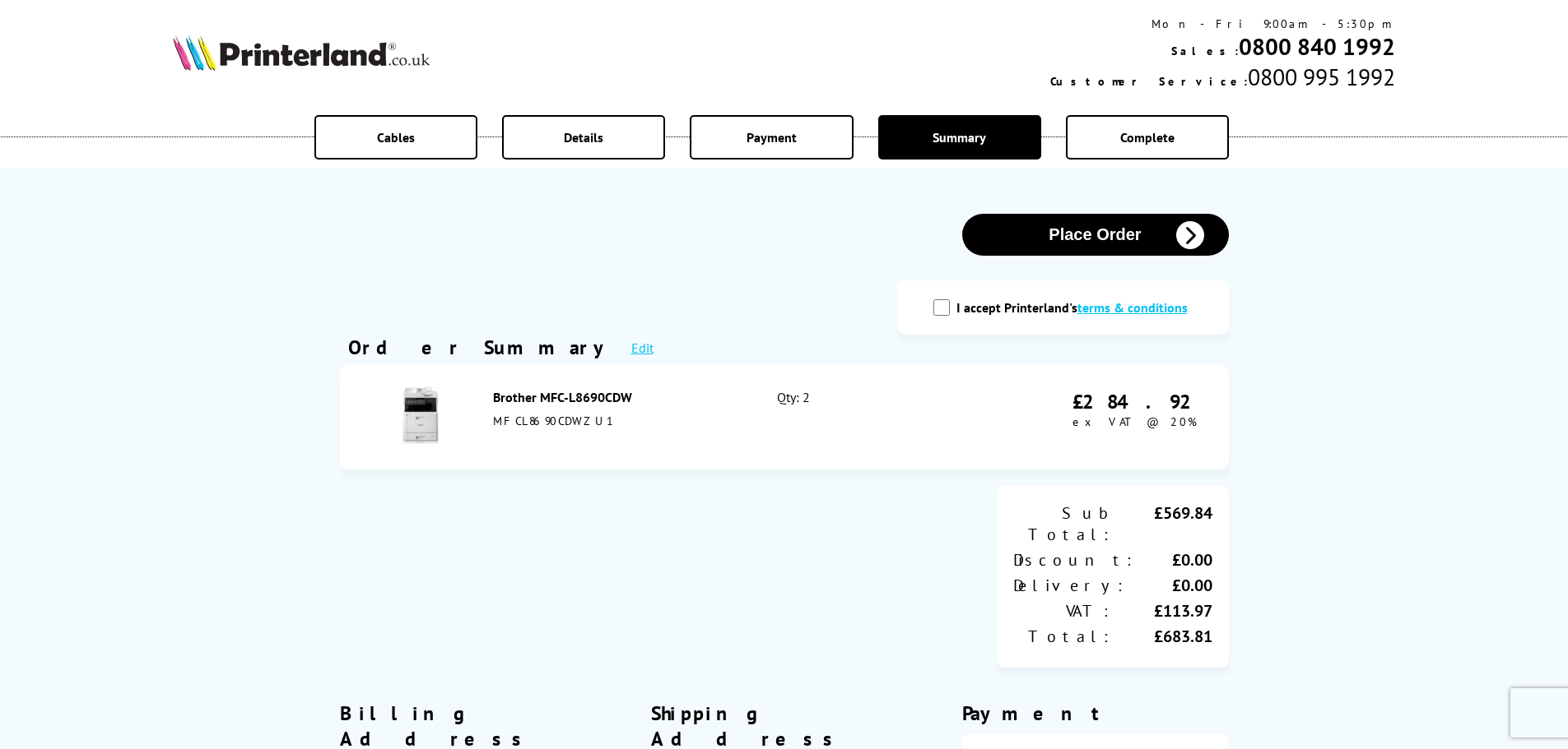
click at [942, 309] on input "I accept Printerland's terms & conditions" at bounding box center [941, 307] width 16 height 16
checkbox input "true"
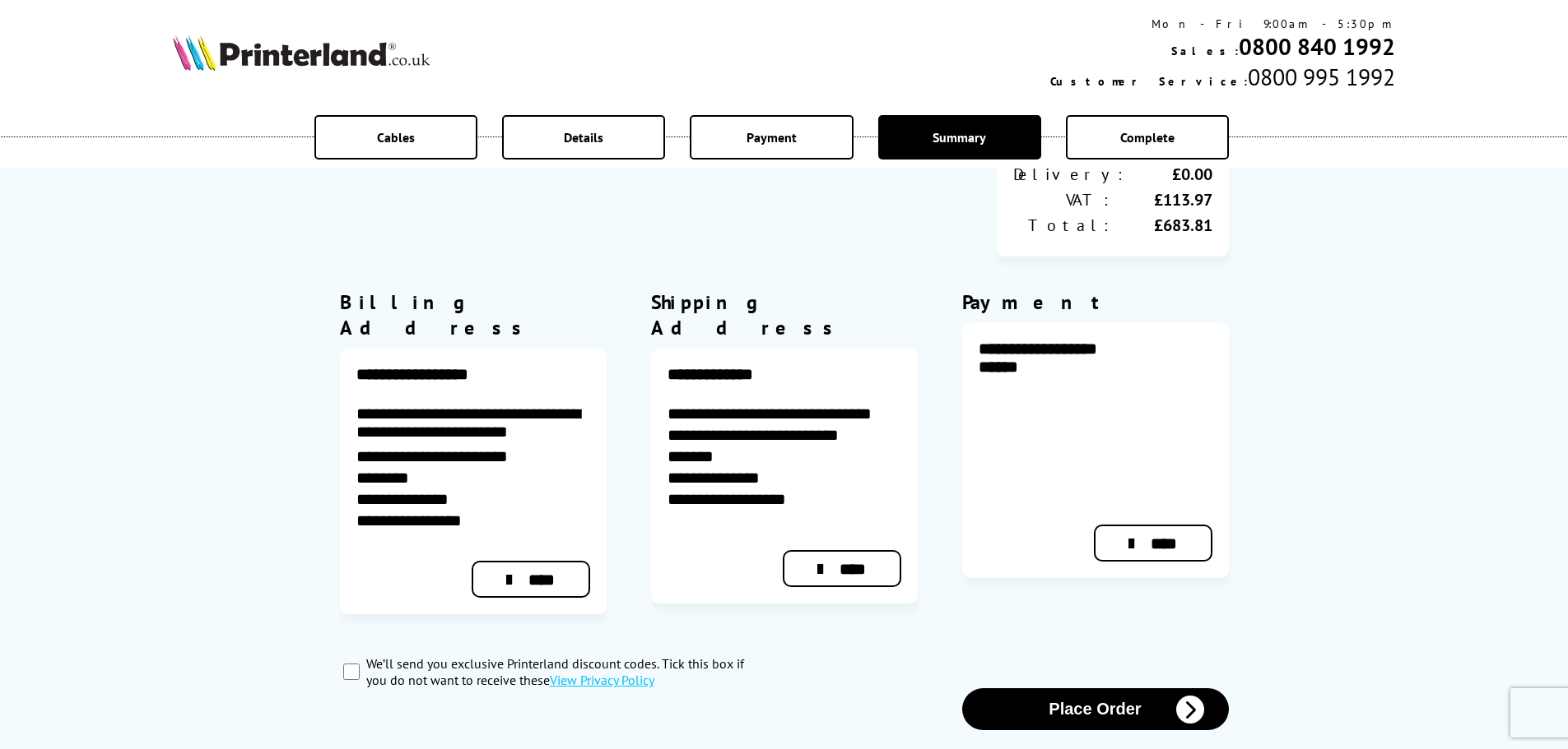
scroll to position [494, 0]
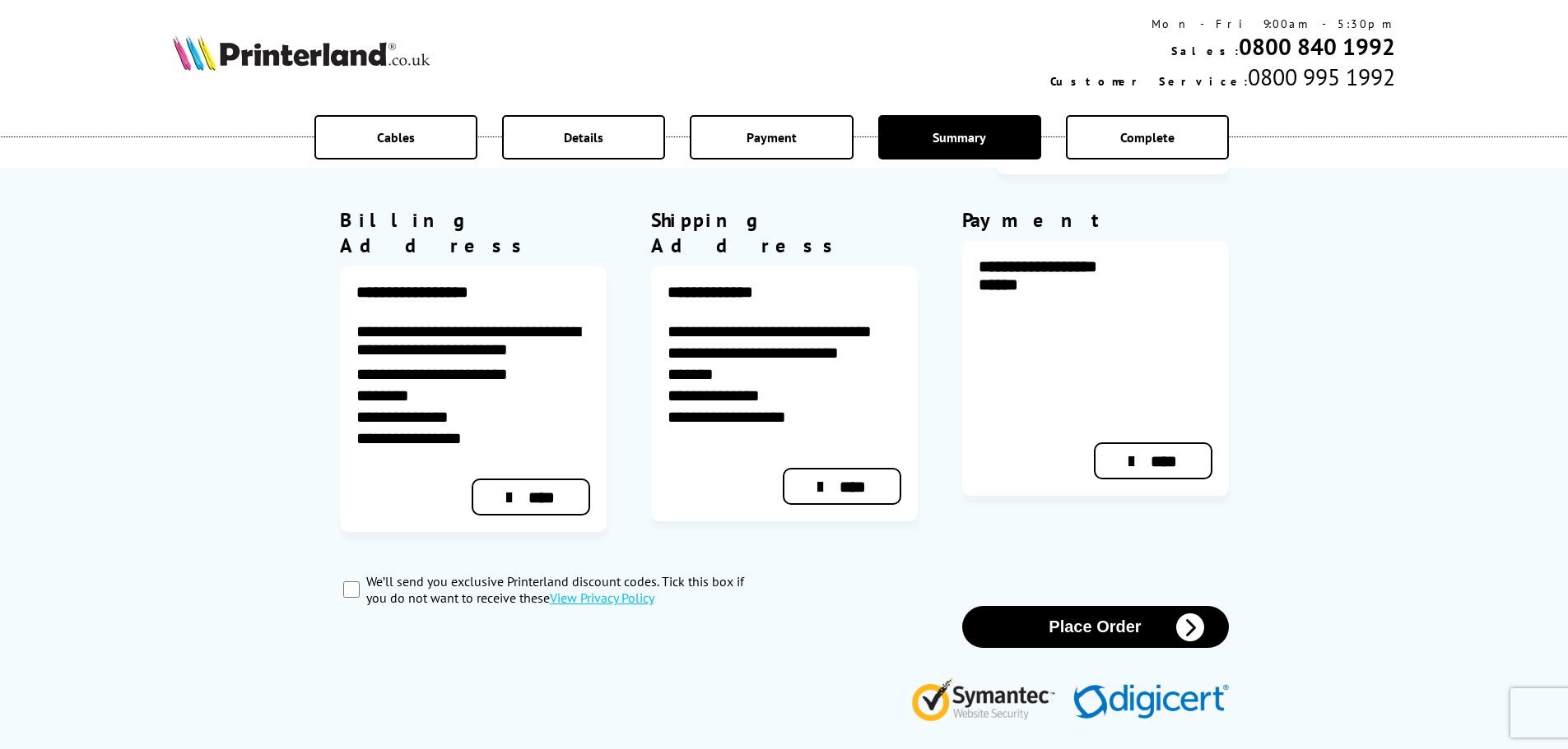
click at [1100, 606] on button "Place Order" at bounding box center [1095, 627] width 267 height 42
